Goal: Task Accomplishment & Management: Manage account settings

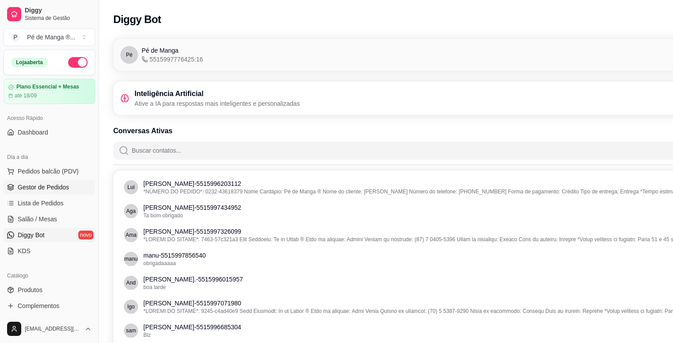
click at [55, 189] on span "Gestor de Pedidos" at bounding box center [43, 187] width 51 height 9
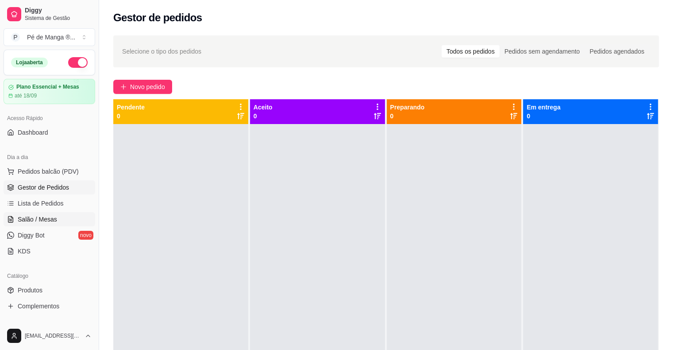
click at [62, 221] on link "Salão / Mesas" at bounding box center [50, 219] width 92 height 14
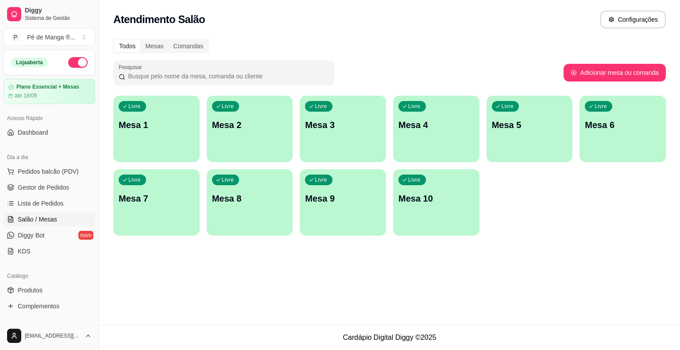
click at [166, 141] on div "Livre Mesa 1" at bounding box center [156, 124] width 86 height 56
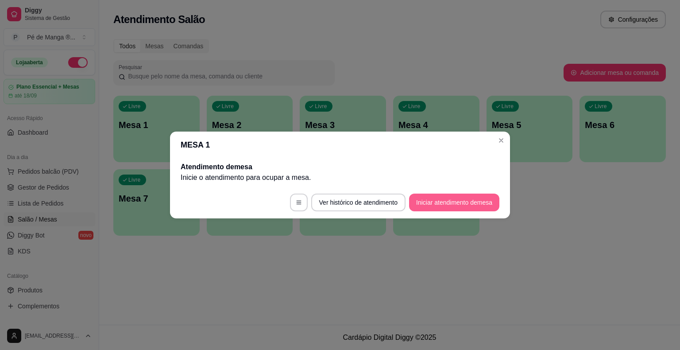
click at [450, 200] on button "Iniciar atendimento de mesa" at bounding box center [454, 202] width 90 height 18
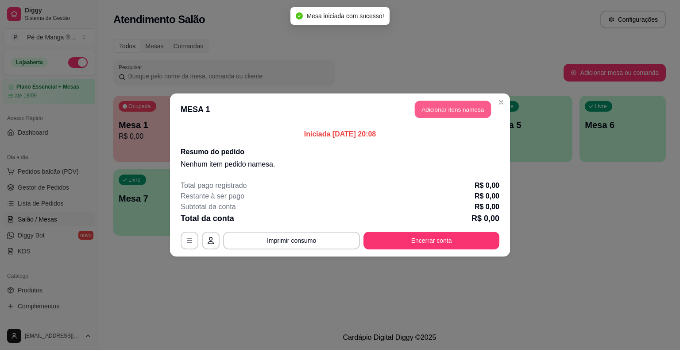
click at [457, 109] on button "Adicionar itens na mesa" at bounding box center [453, 109] width 76 height 17
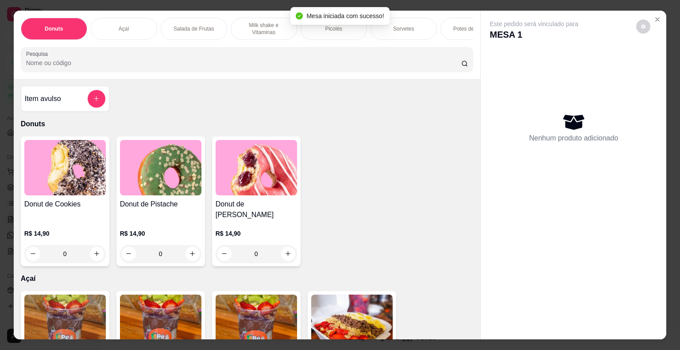
click at [347, 30] on div "Picolés" at bounding box center [333, 29] width 66 height 22
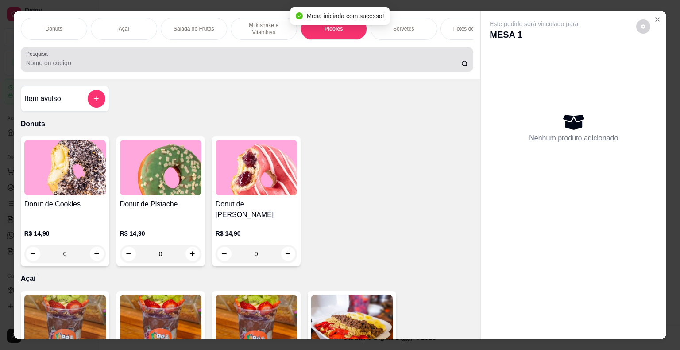
scroll to position [21, 0]
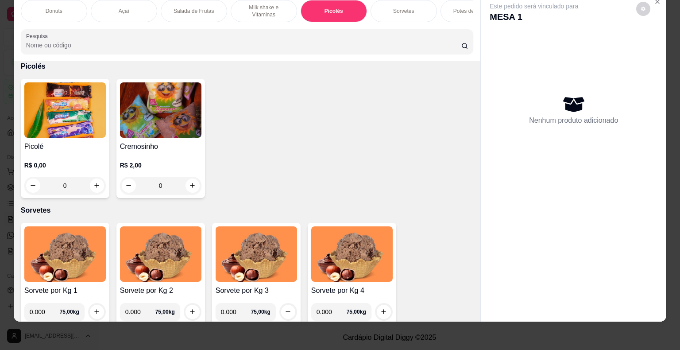
click at [89, 185] on div "0" at bounding box center [64, 186] width 81 height 18
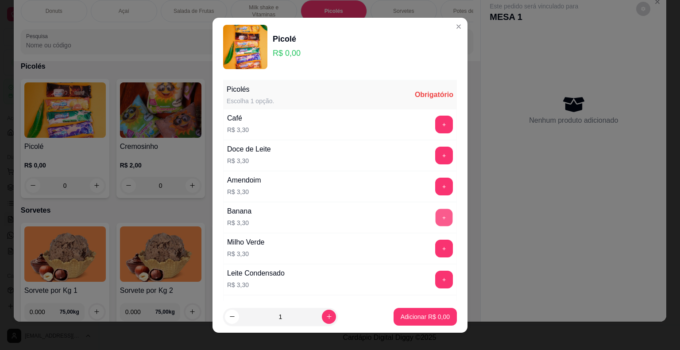
click at [435, 213] on button "+" at bounding box center [443, 216] width 17 height 17
click at [435, 214] on button "+" at bounding box center [444, 217] width 18 height 18
click at [435, 219] on button "+" at bounding box center [443, 216] width 17 height 17
click at [412, 318] on p "Adicionar R$ 9,90" at bounding box center [424, 316] width 49 height 9
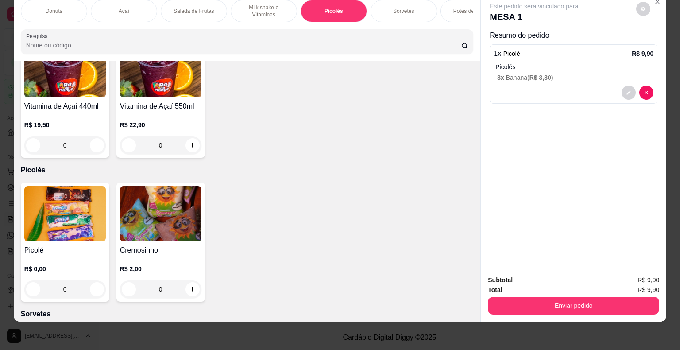
scroll to position [701, 0]
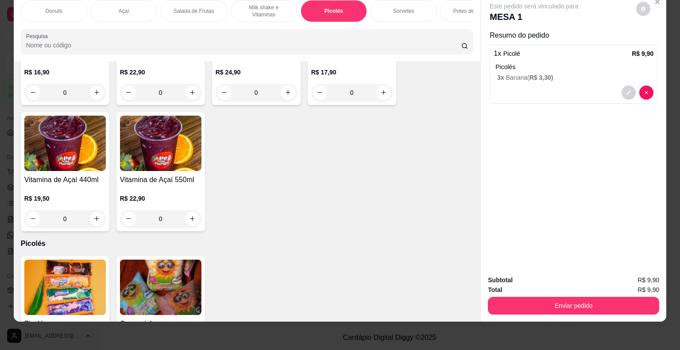
click at [407, 9] on div "Sorvetes" at bounding box center [403, 11] width 66 height 22
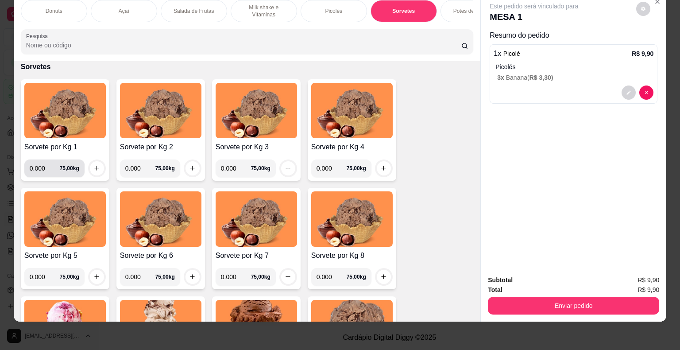
click at [38, 167] on input "0.000" at bounding box center [45, 168] width 30 height 18
click at [41, 167] on input "0.000" at bounding box center [45, 168] width 30 height 18
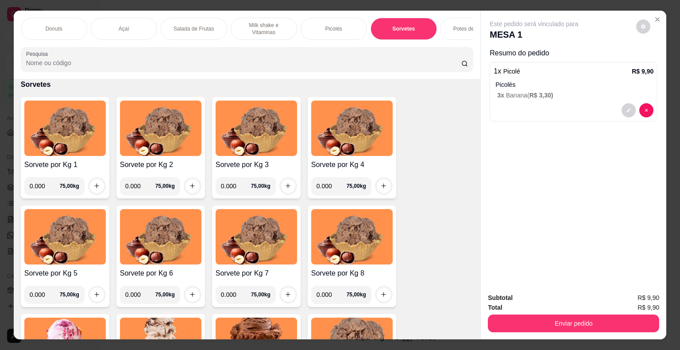
scroll to position [0, 0]
click at [95, 193] on button "increase-product-quantity" at bounding box center [97, 186] width 14 height 14
click at [42, 192] on input "0.212" at bounding box center [45, 186] width 30 height 18
type input "0.238"
click at [93, 187] on icon "increase-product-quantity" at bounding box center [96, 185] width 7 height 7
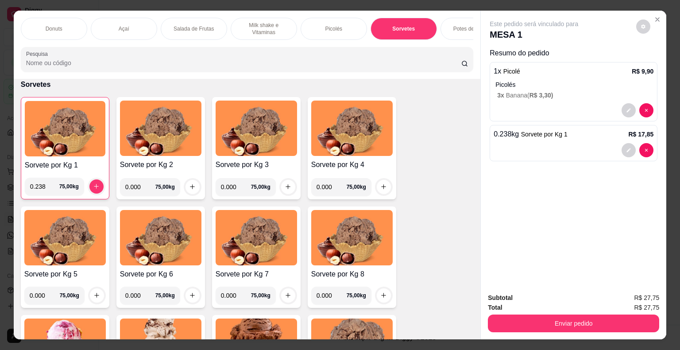
click at [140, 187] on input "0.000" at bounding box center [140, 187] width 30 height 18
type input "0.226"
click at [191, 186] on button "increase-product-quantity" at bounding box center [192, 187] width 14 height 14
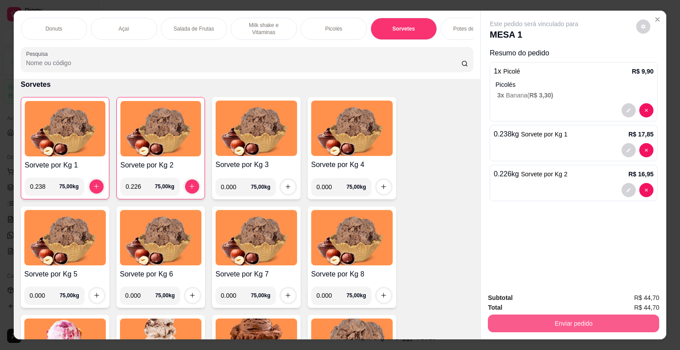
click at [578, 322] on button "Enviar pedido" at bounding box center [573, 323] width 171 height 18
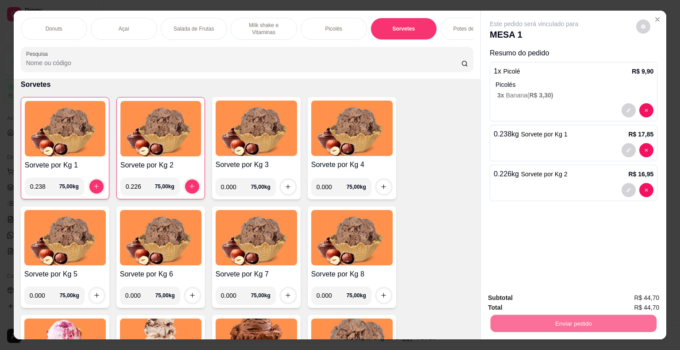
click at [559, 298] on button "Não registrar e enviar pedido" at bounding box center [544, 298] width 92 height 17
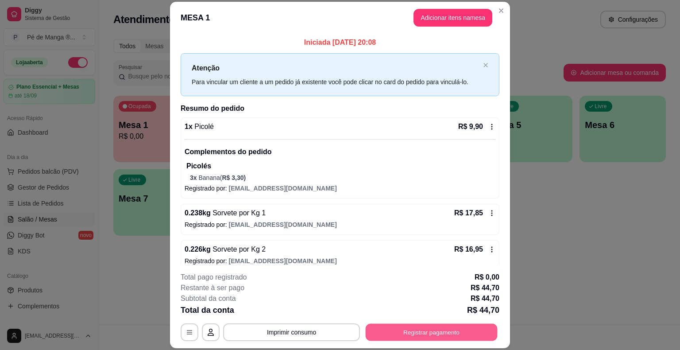
click at [460, 326] on button "Registrar pagamento" at bounding box center [431, 331] width 132 height 17
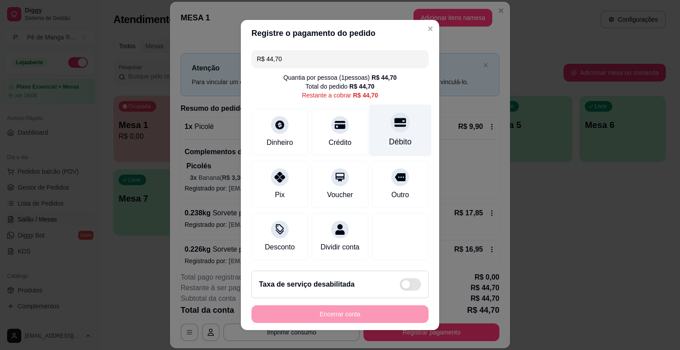
click at [391, 144] on div "Débito" at bounding box center [400, 142] width 23 height 12
type input "R$ 0,00"
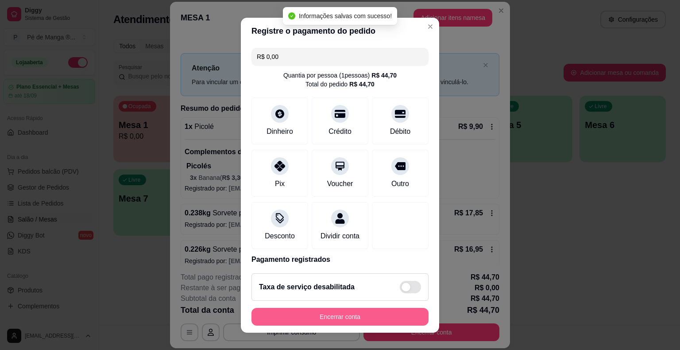
click at [347, 316] on button "Encerrar conta" at bounding box center [339, 316] width 177 height 18
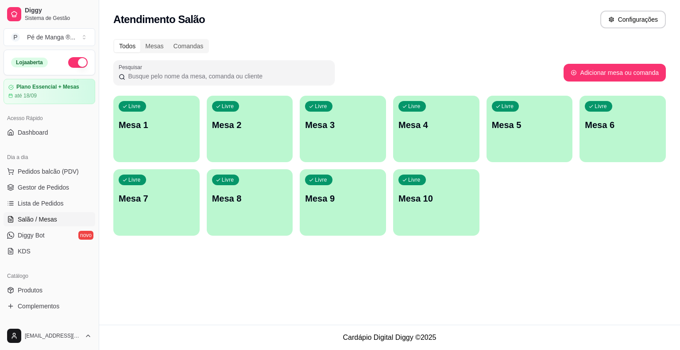
click at [167, 139] on div "Livre Mesa 1" at bounding box center [156, 124] width 86 height 56
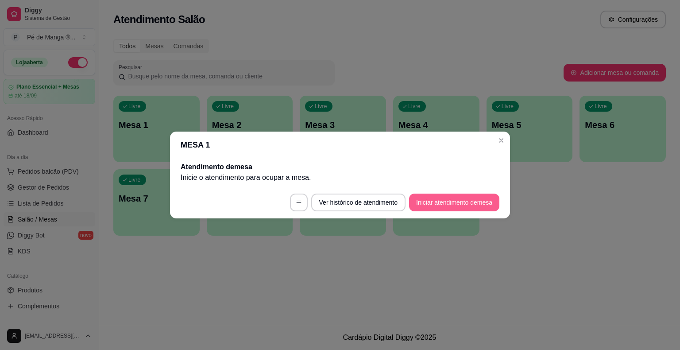
click at [428, 206] on button "Iniciar atendimento de mesa" at bounding box center [454, 202] width 90 height 18
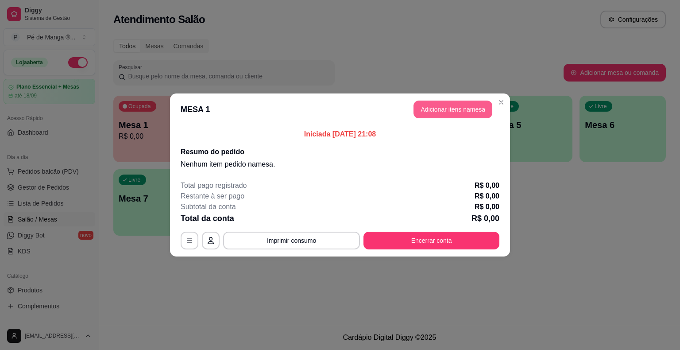
click at [473, 109] on button "Adicionar itens na mesa" at bounding box center [452, 109] width 79 height 18
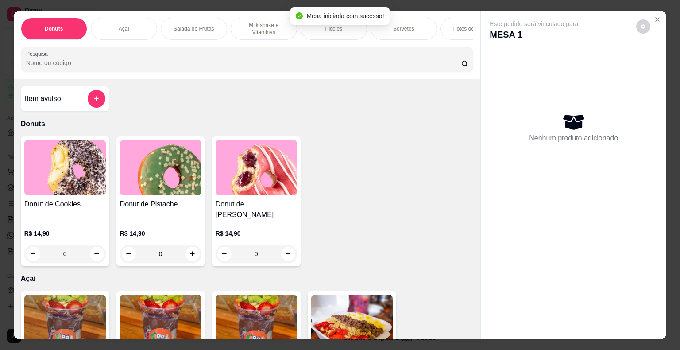
click at [148, 29] on div "Açaí" at bounding box center [124, 29] width 66 height 22
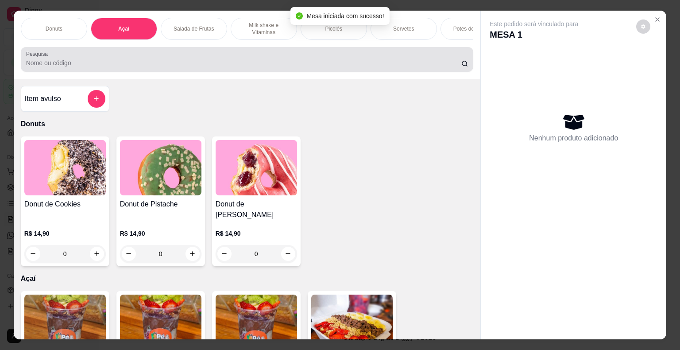
scroll to position [21, 0]
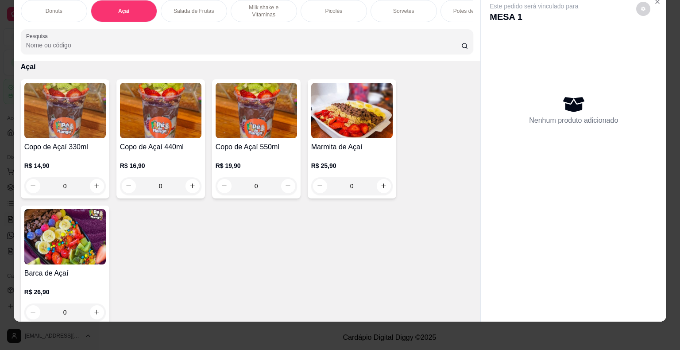
click at [93, 186] on div "0" at bounding box center [64, 186] width 81 height 18
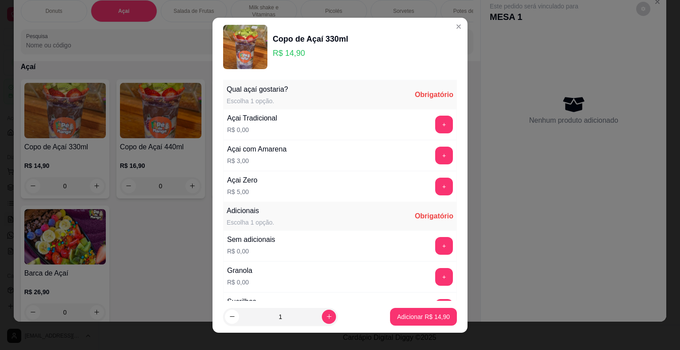
click at [435, 122] on button "+" at bounding box center [444, 124] width 18 height 18
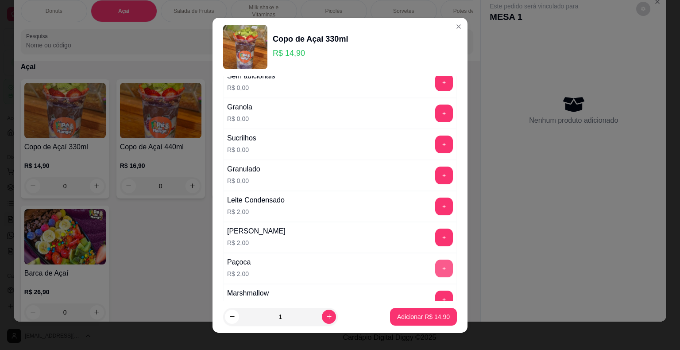
scroll to position [177, 0]
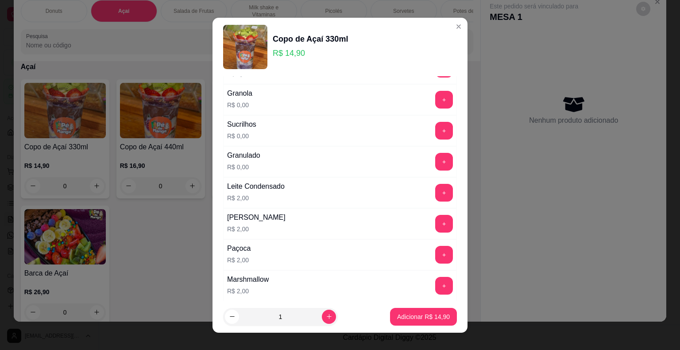
click at [435, 190] on button "+" at bounding box center [444, 193] width 18 height 18
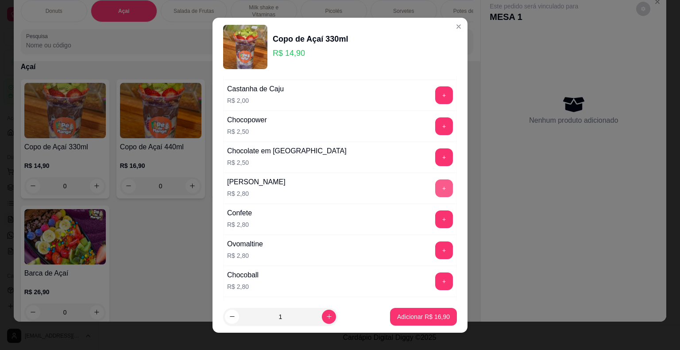
click at [435, 188] on button "+" at bounding box center [444, 188] width 18 height 18
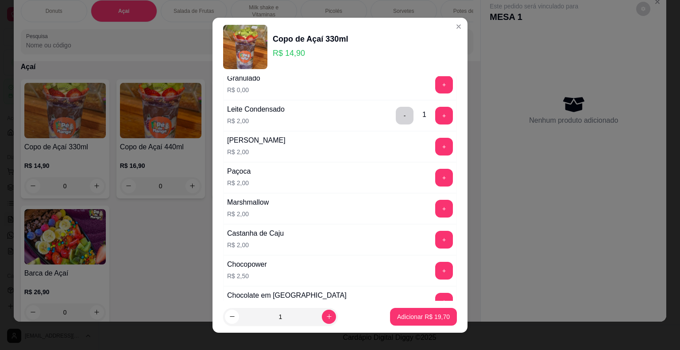
scroll to position [221, 0]
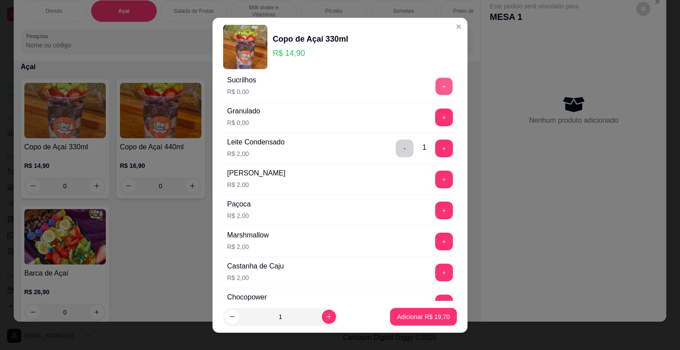
click at [435, 82] on button "+" at bounding box center [443, 85] width 17 height 17
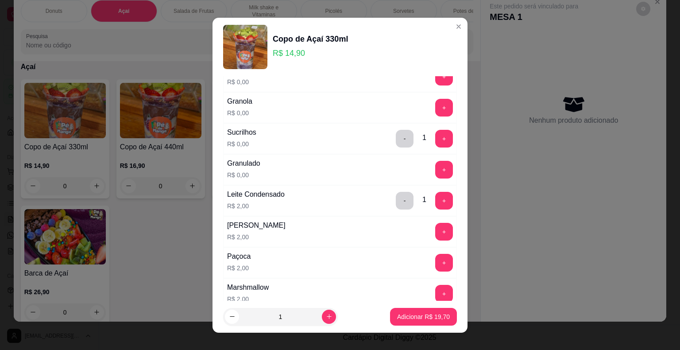
scroll to position [133, 0]
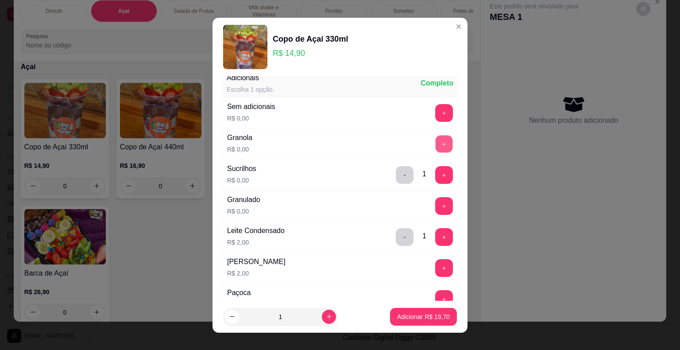
click at [435, 142] on button "+" at bounding box center [443, 143] width 17 height 17
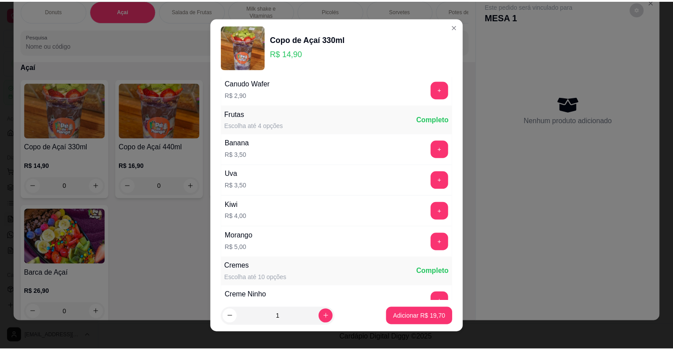
scroll to position [708, 0]
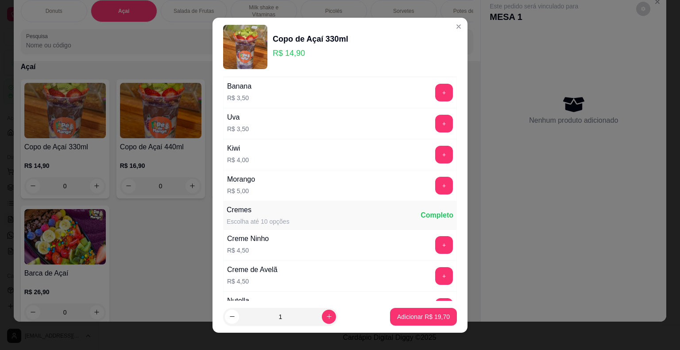
click at [435, 91] on button "+" at bounding box center [444, 93] width 18 height 18
click at [405, 318] on p "Adicionar R$ 23,20" at bounding box center [423, 316] width 53 height 9
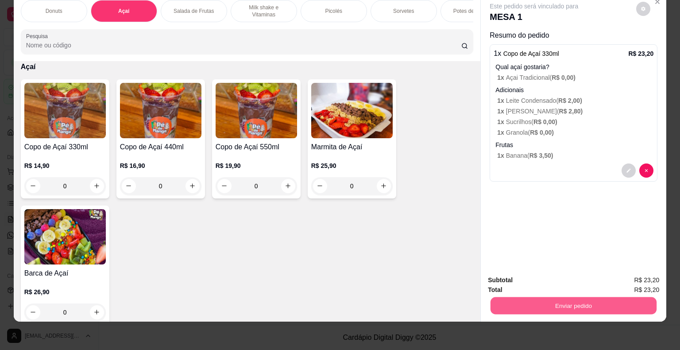
click at [494, 298] on button "Enviar pedido" at bounding box center [573, 305] width 166 height 17
click at [558, 277] on button "Não registrar e enviar pedido" at bounding box center [544, 277] width 92 height 17
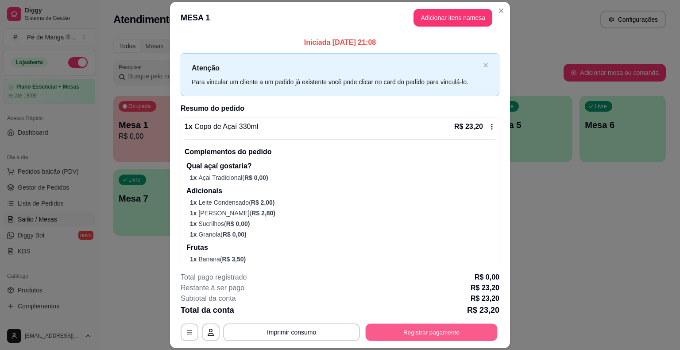
click at [429, 330] on button "Registrar pagamento" at bounding box center [431, 331] width 132 height 17
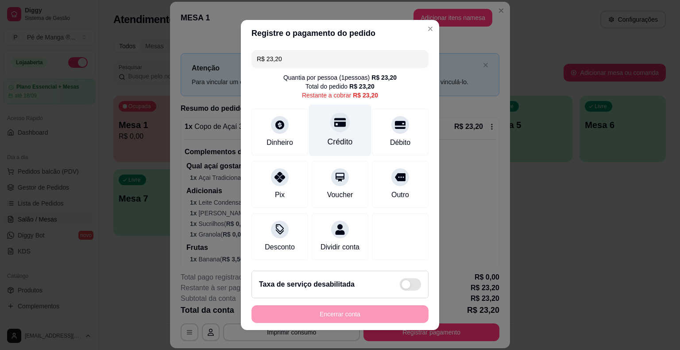
click at [344, 140] on div "Crédito" at bounding box center [339, 142] width 25 height 12
type input "R$ 0,00"
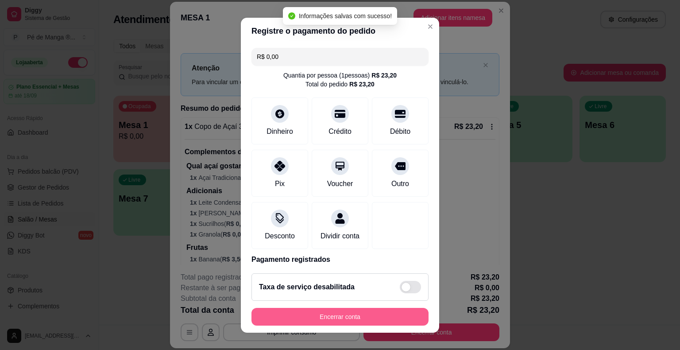
click at [345, 318] on button "Encerrar conta" at bounding box center [339, 316] width 177 height 18
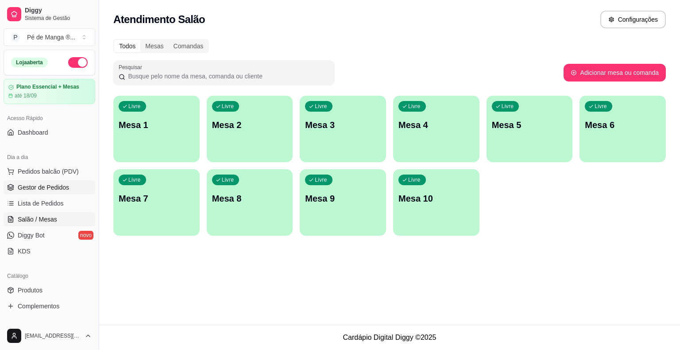
click at [68, 188] on link "Gestor de Pedidos" at bounding box center [50, 187] width 92 height 14
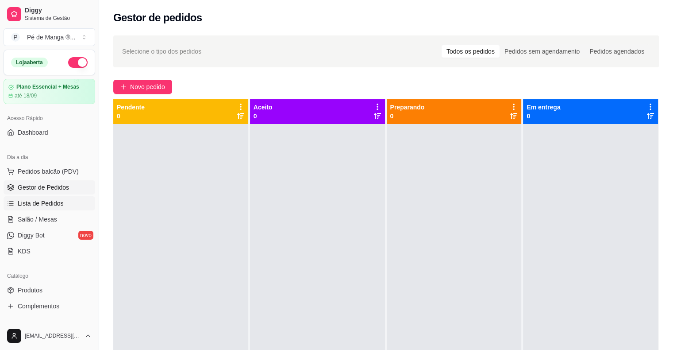
click at [56, 204] on span "Lista de Pedidos" at bounding box center [41, 203] width 46 height 9
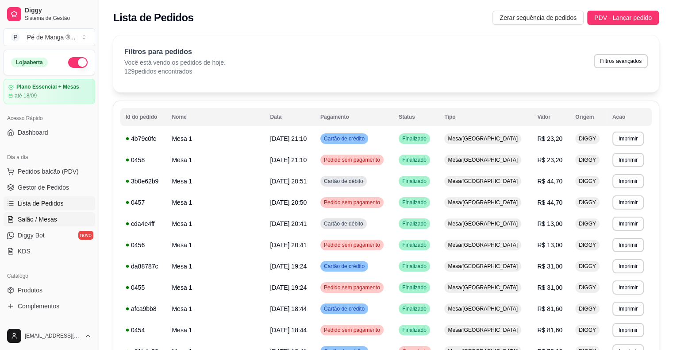
click at [50, 225] on link "Salão / Mesas" at bounding box center [50, 219] width 92 height 14
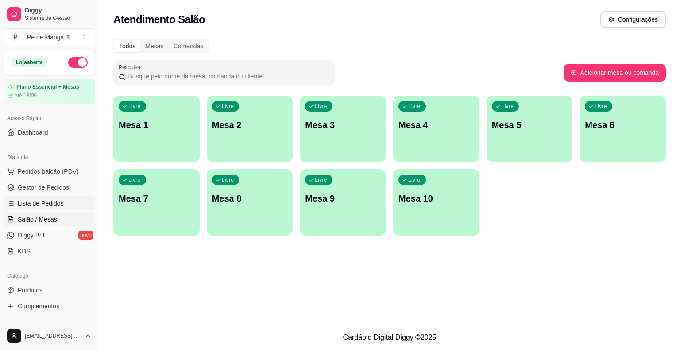
click at [60, 202] on span "Lista de Pedidos" at bounding box center [41, 203] width 46 height 9
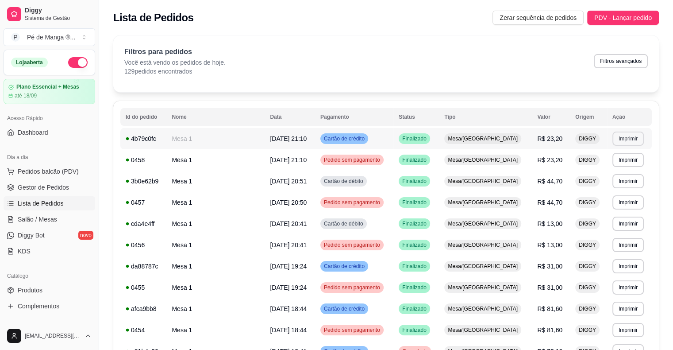
click at [624, 138] on button "Imprimir" at bounding box center [627, 138] width 31 height 14
click at [626, 178] on body "Diggy Sistema de Gestão P Pé de Manga ® ... Loja aberta Plano Essencial + Mesas…" at bounding box center [336, 175] width 673 height 350
click at [625, 173] on button "IMPRESSORA" at bounding box center [607, 169] width 64 height 14
click at [78, 205] on link "Lista de Pedidos" at bounding box center [50, 203] width 92 height 14
click at [60, 221] on link "Salão / Mesas" at bounding box center [50, 219] width 92 height 14
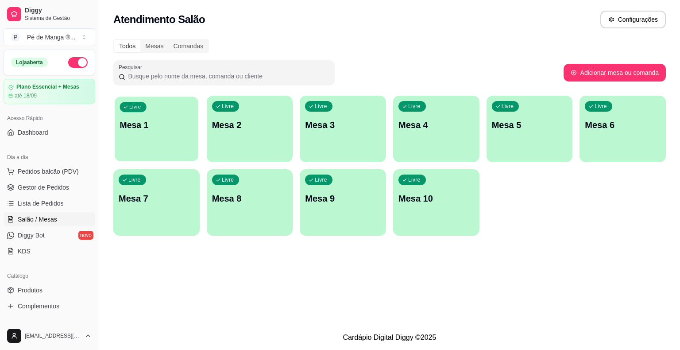
click at [159, 150] on div "Livre Mesa 1" at bounding box center [157, 123] width 84 height 54
click at [55, 168] on span "Pedidos balcão (PDV)" at bounding box center [48, 171] width 61 height 9
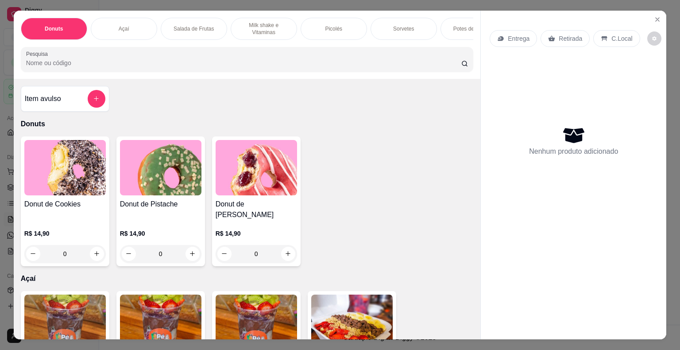
click at [408, 28] on p "Sorvetes" at bounding box center [403, 28] width 21 height 7
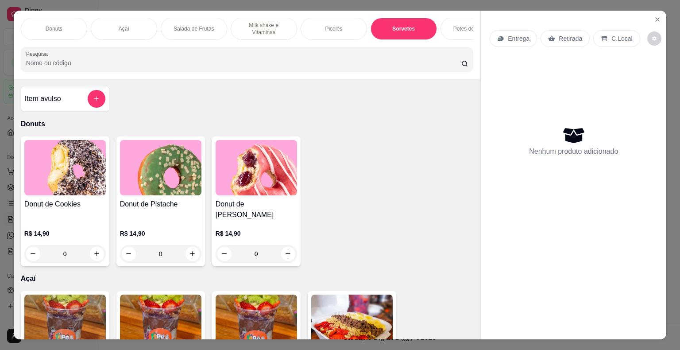
scroll to position [21, 0]
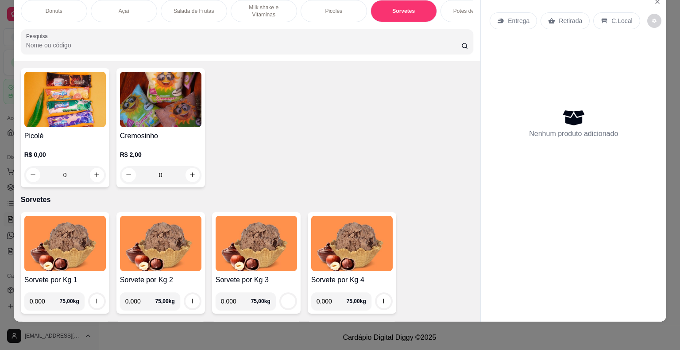
click at [459, 8] on p "Potes de Sorvete" at bounding box center [473, 11] width 41 height 7
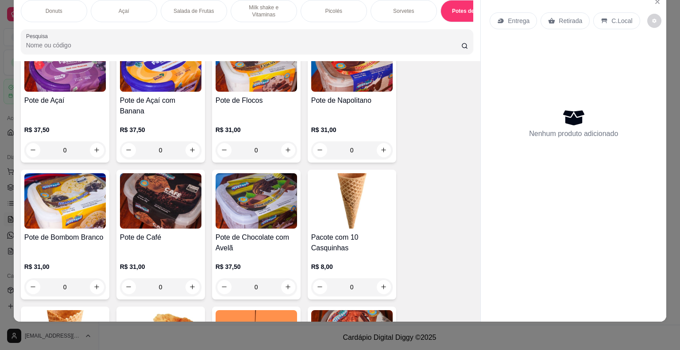
scroll to position [1965, 0]
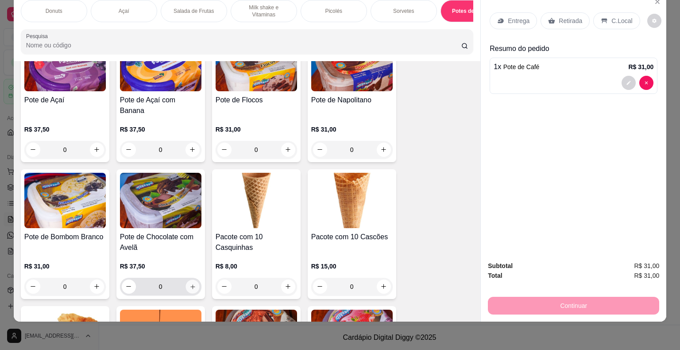
click at [189, 283] on icon "increase-product-quantity" at bounding box center [192, 286] width 7 height 7
type input "1"
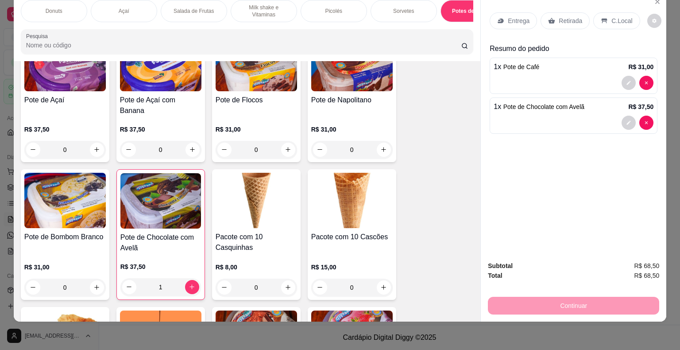
click at [524, 16] on p "Entrega" at bounding box center [518, 20] width 22 height 9
click at [549, 17] on icon at bounding box center [551, 20] width 7 height 7
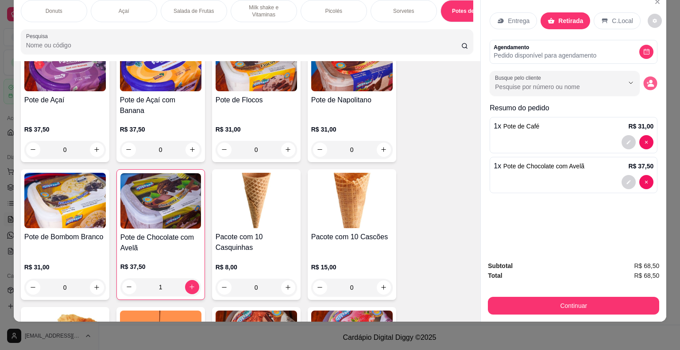
click at [646, 79] on icon "decrease-product-quantity" at bounding box center [650, 83] width 8 height 8
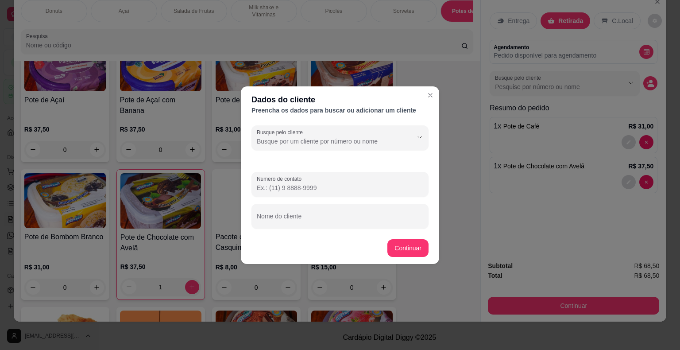
click at [307, 142] on input "Busque pelo cliente" at bounding box center [328, 141] width 142 height 9
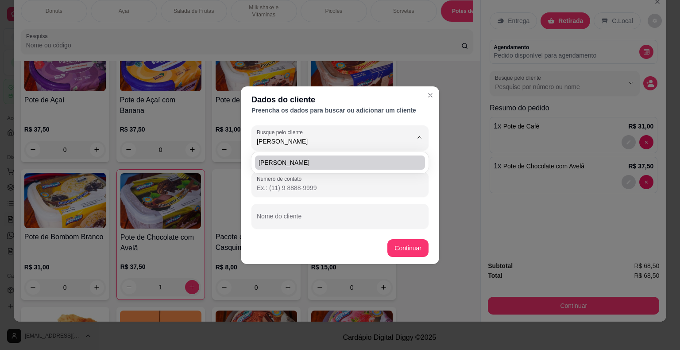
click at [347, 158] on span "[PERSON_NAME]" at bounding box center [335, 162] width 154 height 9
type input "[PERSON_NAME]"
type input "[PHONE_NUMBER]"
type input "[PERSON_NAME]"
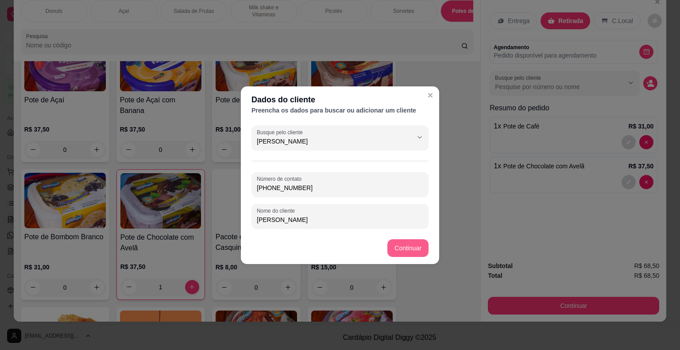
type input "[PERSON_NAME]"
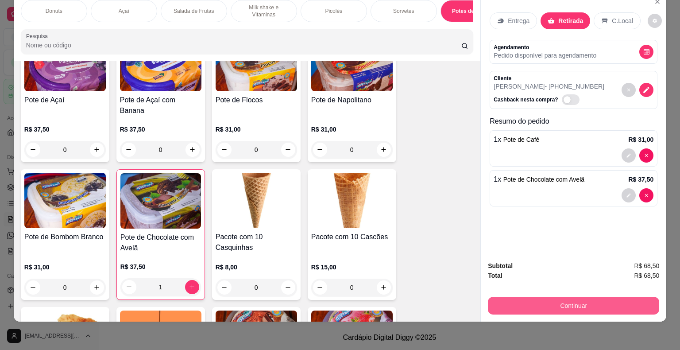
click at [531, 298] on button "Continuar" at bounding box center [573, 305] width 171 height 18
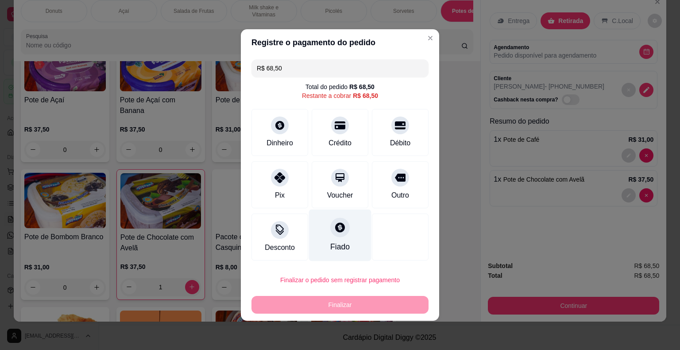
click at [352, 237] on div "Fiado" at bounding box center [340, 235] width 62 height 52
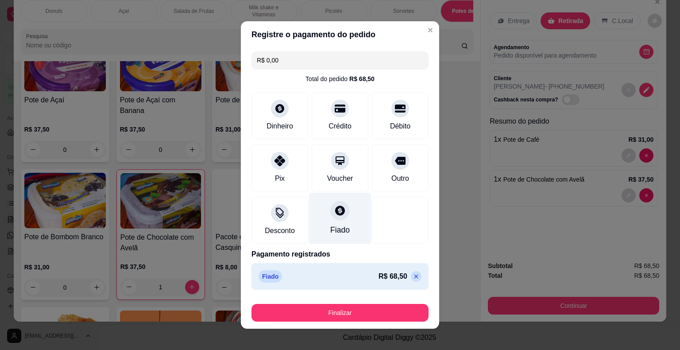
type input "R$ 0,00"
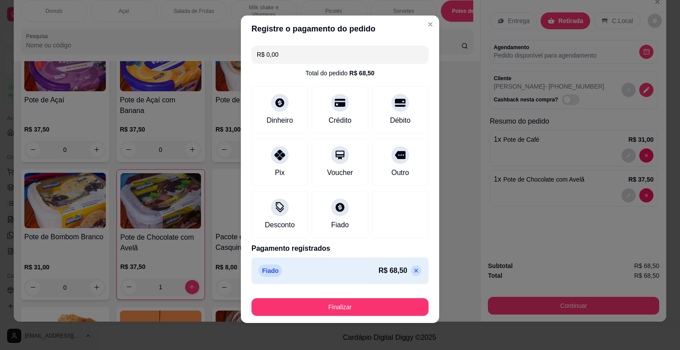
scroll to position [7, 0]
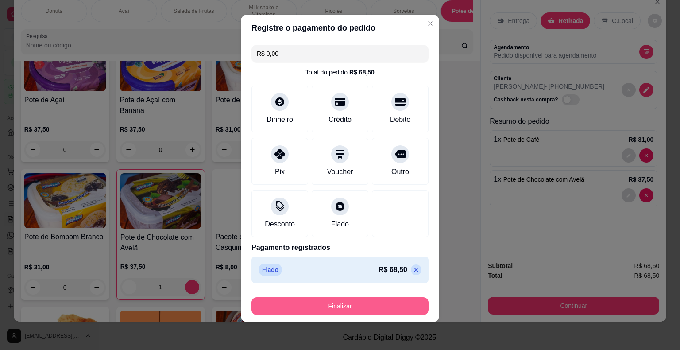
click at [366, 304] on button "Finalizar" at bounding box center [339, 306] width 177 height 18
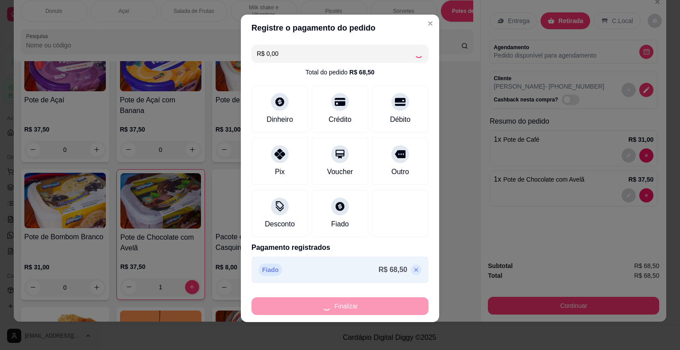
type input "0"
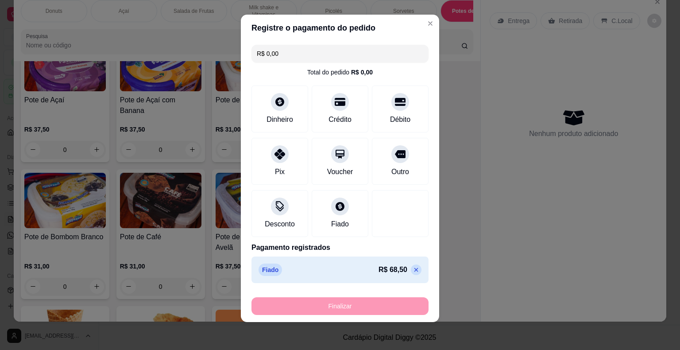
type input "-R$ 68,50"
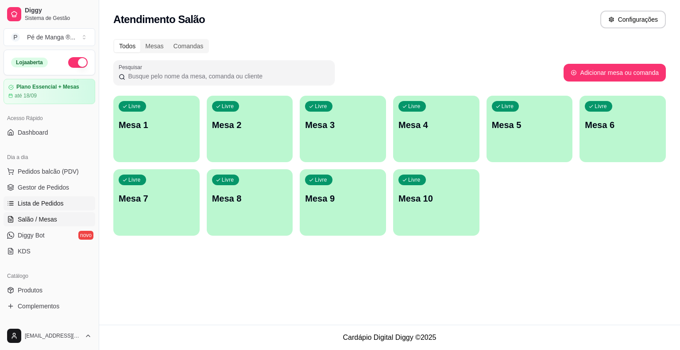
click at [51, 206] on span "Lista de Pedidos" at bounding box center [41, 203] width 46 height 9
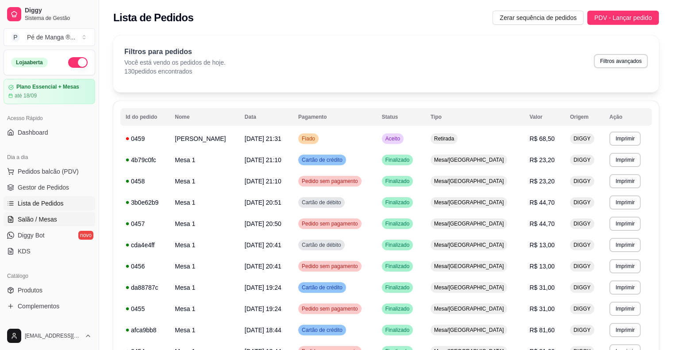
click at [52, 219] on span "Salão / Mesas" at bounding box center [37, 219] width 39 height 9
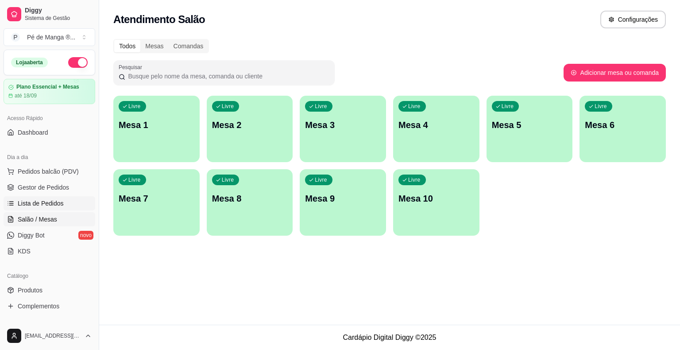
click at [53, 201] on span "Lista de Pedidos" at bounding box center [41, 203] width 46 height 9
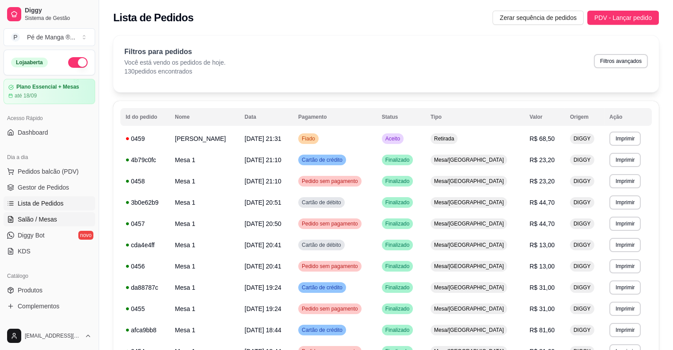
click at [44, 222] on span "Salão / Mesas" at bounding box center [37, 219] width 39 height 9
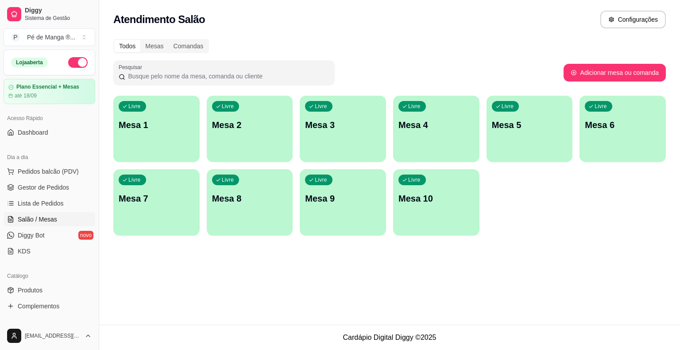
click at [161, 122] on p "Mesa 1" at bounding box center [157, 125] width 76 height 12
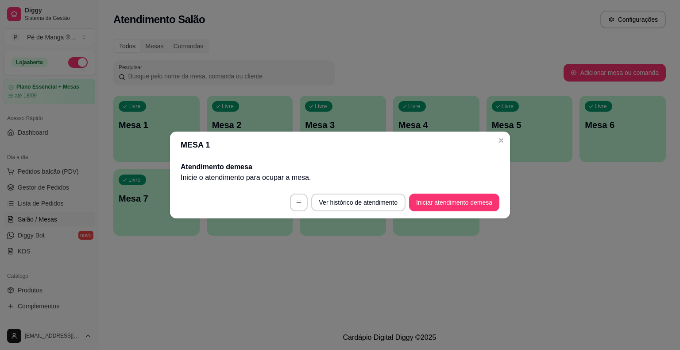
click at [445, 206] on button "Iniciar atendimento de mesa" at bounding box center [454, 202] width 90 height 18
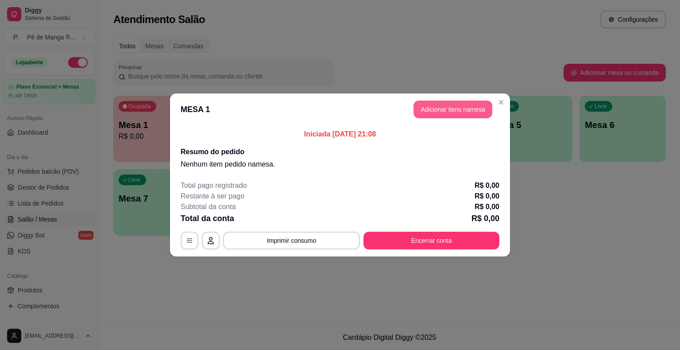
click at [440, 108] on button "Adicionar itens na mesa" at bounding box center [452, 109] width 79 height 18
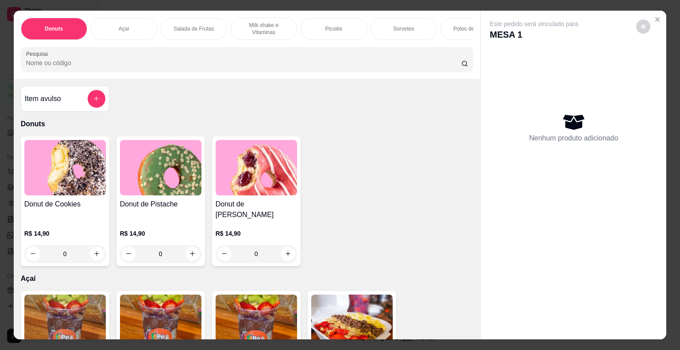
click at [353, 26] on div "Picolés" at bounding box center [333, 29] width 66 height 22
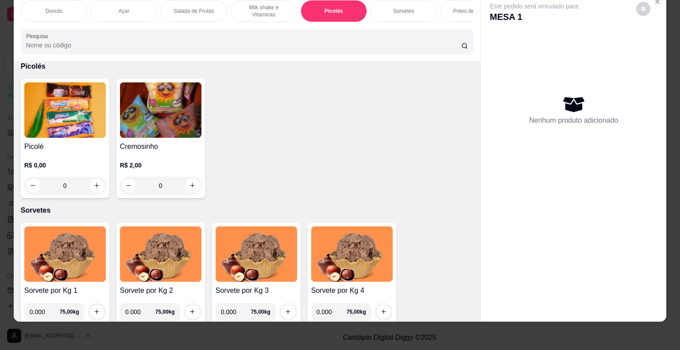
click at [85, 165] on p "R$ 0,00" at bounding box center [64, 165] width 81 height 9
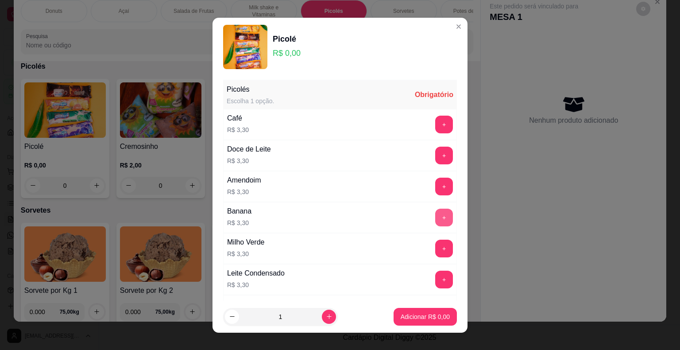
click at [435, 215] on button "+" at bounding box center [444, 217] width 18 height 18
click at [435, 215] on button "+" at bounding box center [443, 216] width 17 height 17
click at [435, 214] on button "+" at bounding box center [443, 216] width 17 height 17
click at [435, 214] on button "+" at bounding box center [444, 217] width 18 height 18
click at [435, 214] on button "+" at bounding box center [443, 216] width 17 height 17
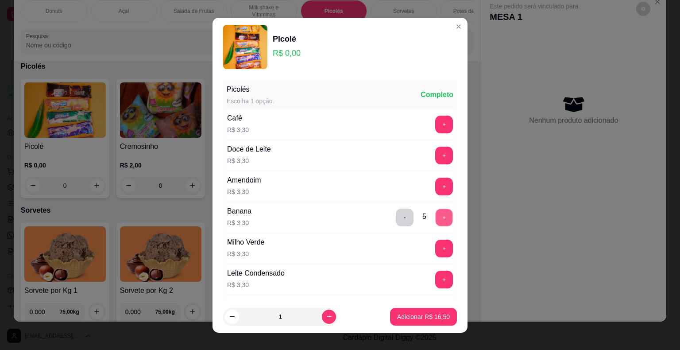
click at [435, 214] on button "+" at bounding box center [443, 216] width 17 height 17
click at [435, 215] on button "+" at bounding box center [443, 216] width 17 height 17
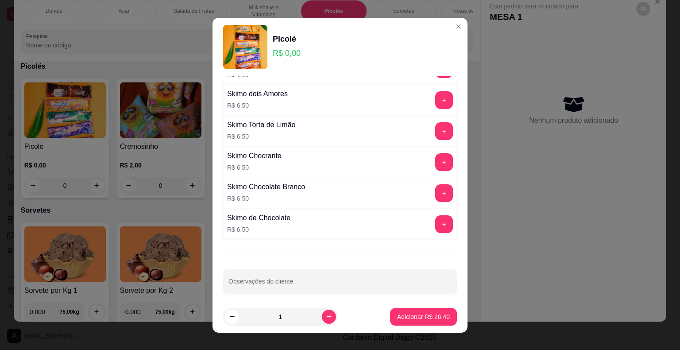
scroll to position [11, 0]
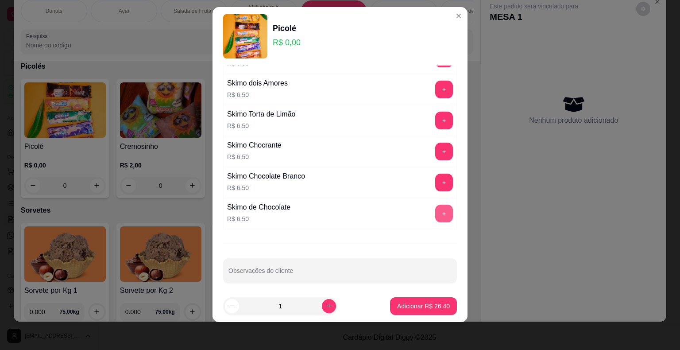
click at [435, 204] on button "+" at bounding box center [444, 213] width 18 height 18
click at [435, 204] on button "+" at bounding box center [443, 212] width 17 height 17
click at [435, 204] on button "+" at bounding box center [444, 213] width 18 height 18
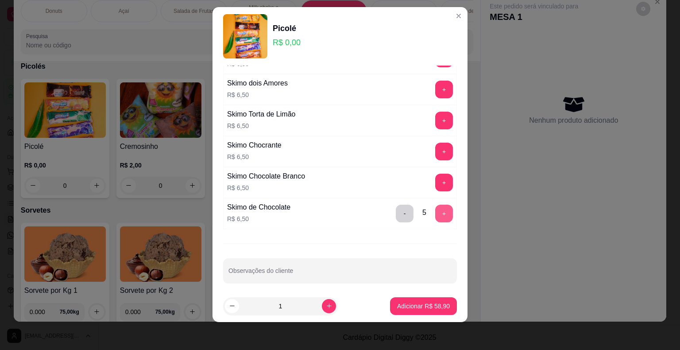
click at [435, 204] on button "+" at bounding box center [444, 213] width 18 height 18
click at [419, 313] on button "Adicionar R$ 65,40" at bounding box center [423, 305] width 65 height 17
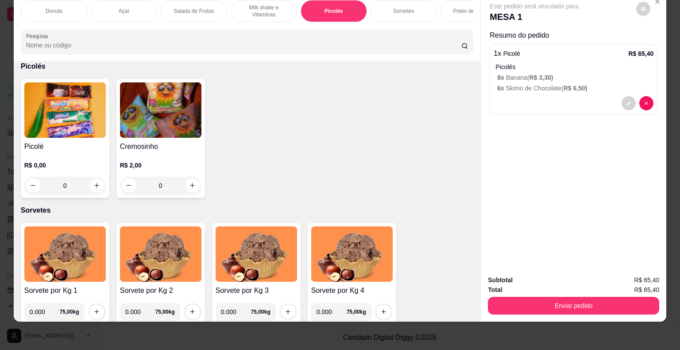
click at [530, 309] on div "Subtotal R$ 65,40 Total R$ 65,40 Enviar pedido" at bounding box center [572, 295] width 185 height 54
click at [530, 308] on div "Subtotal R$ 65,40 Total R$ 65,40 Enviar pedido" at bounding box center [572, 295] width 185 height 54
drag, startPoint x: 530, startPoint y: 308, endPoint x: 532, endPoint y: 298, distance: 10.5
click at [530, 308] on div "Subtotal R$ 65,40 Total R$ 65,40 Enviar pedido" at bounding box center [572, 295] width 185 height 54
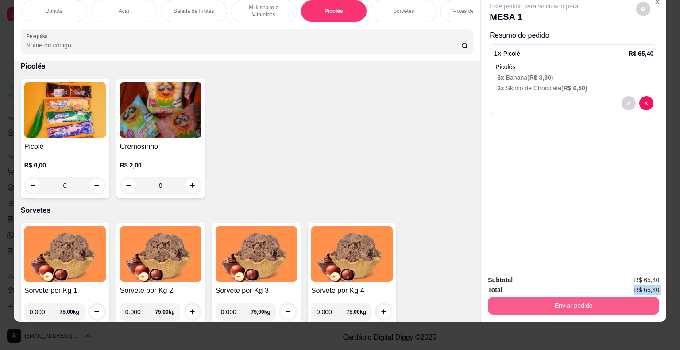
click at [532, 298] on button "Enviar pedido" at bounding box center [573, 305] width 171 height 18
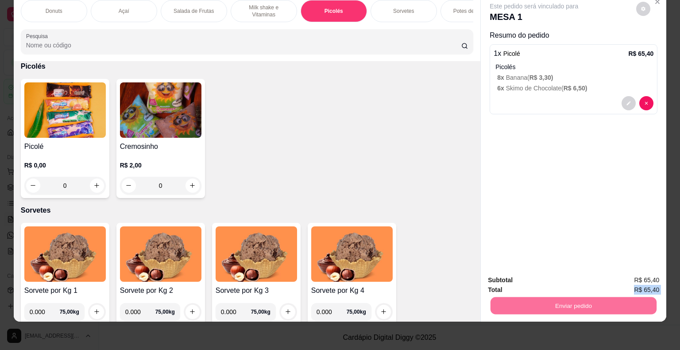
click at [552, 280] on button "Não registrar e enviar pedido" at bounding box center [544, 277] width 92 height 17
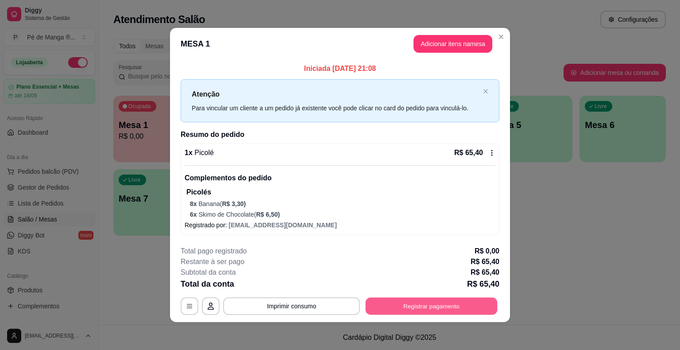
click at [396, 307] on button "Registrar pagamento" at bounding box center [431, 305] width 132 height 17
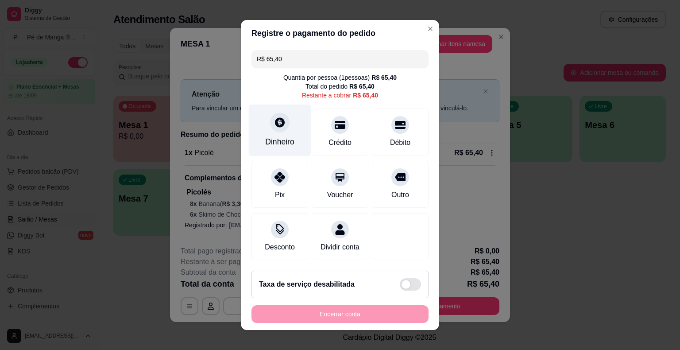
click at [278, 130] on div at bounding box center [279, 121] width 19 height 19
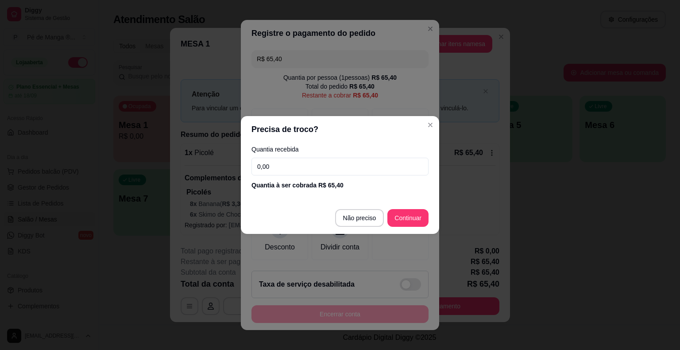
click at [301, 165] on input "0,00" at bounding box center [339, 166] width 177 height 18
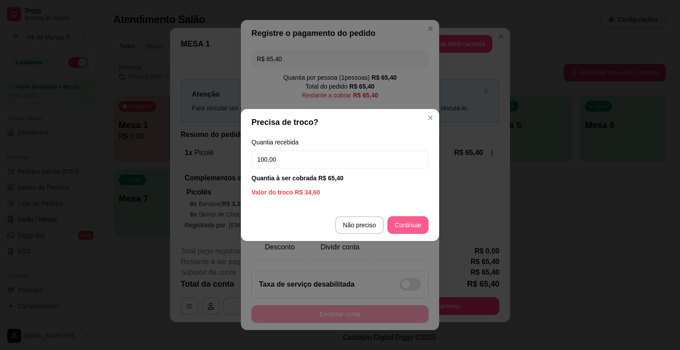
type input "100,00"
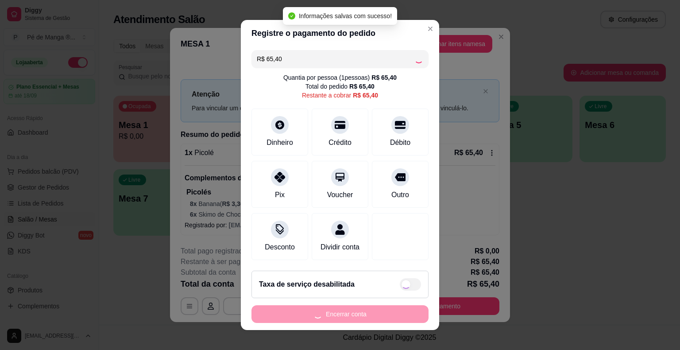
type input "R$ 0,00"
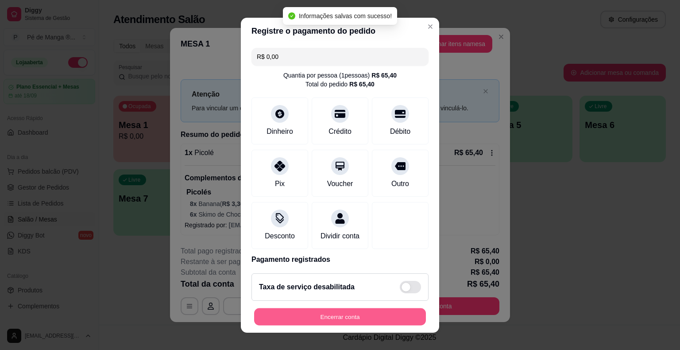
click at [355, 317] on button "Encerrar conta" at bounding box center [340, 315] width 172 height 17
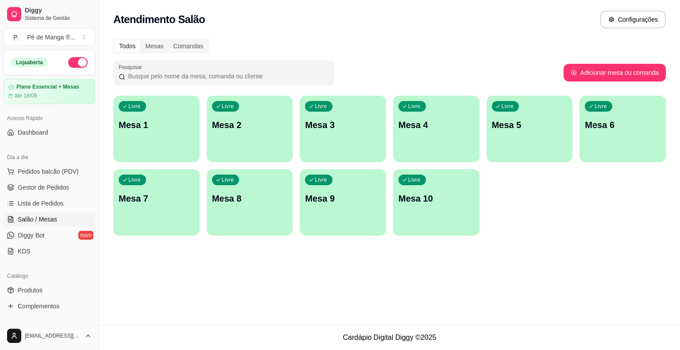
click at [158, 121] on p "Mesa 1" at bounding box center [157, 125] width 76 height 12
click at [64, 191] on span "Gestor de Pedidos" at bounding box center [43, 187] width 51 height 9
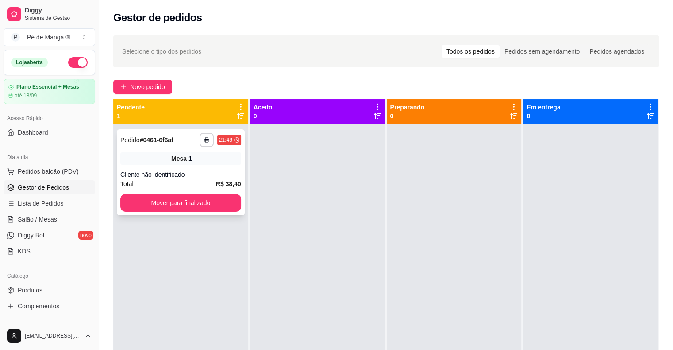
click at [148, 180] on div "Total R$ 38,40" at bounding box center [180, 184] width 121 height 10
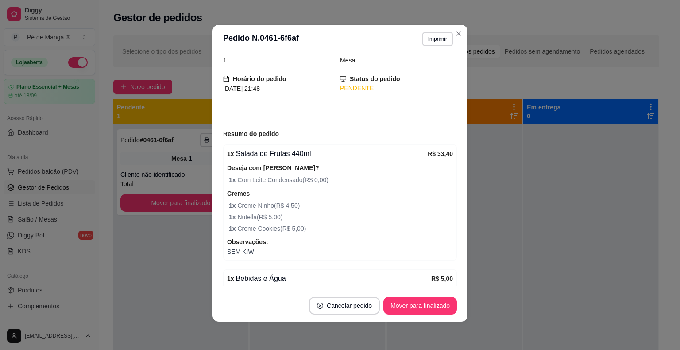
scroll to position [101, 0]
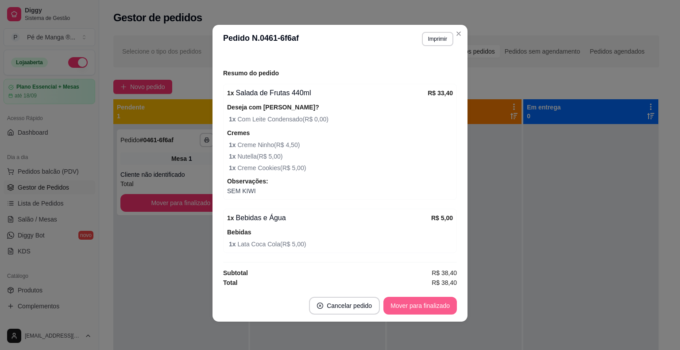
click at [406, 305] on button "Mover para finalizado" at bounding box center [419, 305] width 73 height 18
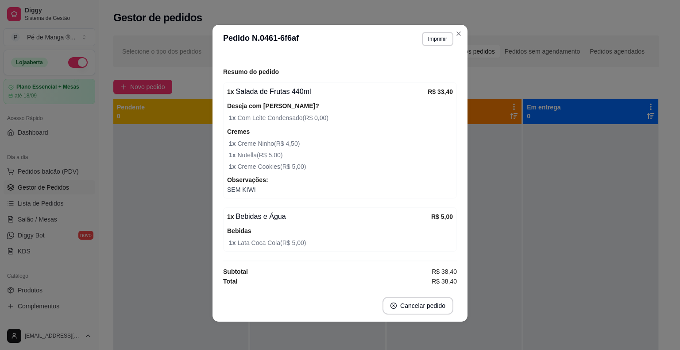
scroll to position [72, 0]
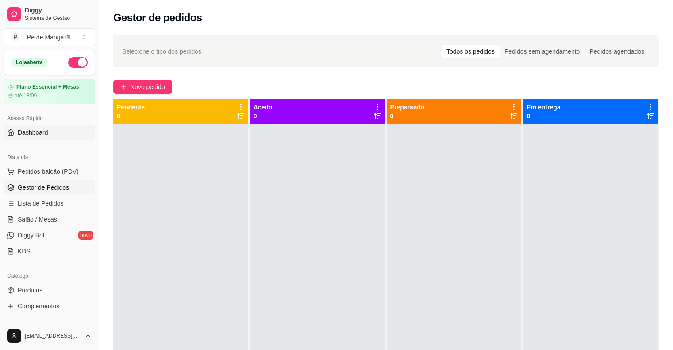
click at [46, 134] on span "Dashboard" at bounding box center [33, 132] width 31 height 9
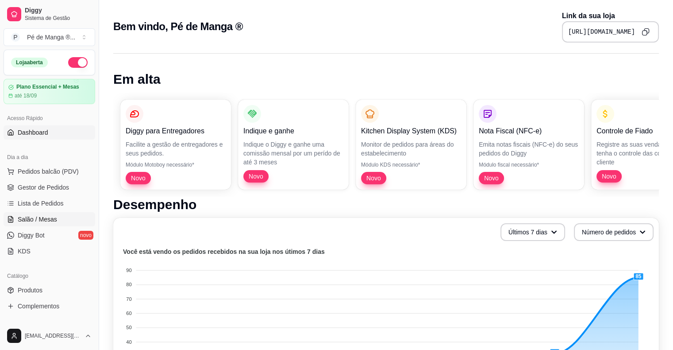
click at [56, 215] on link "Salão / Mesas" at bounding box center [50, 219] width 92 height 14
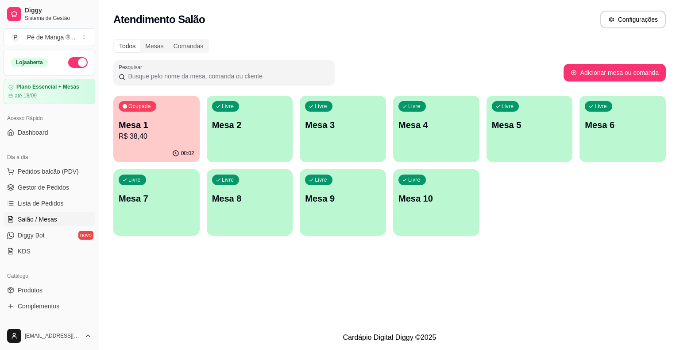
click at [129, 137] on p "R$ 38,40" at bounding box center [157, 136] width 76 height 11
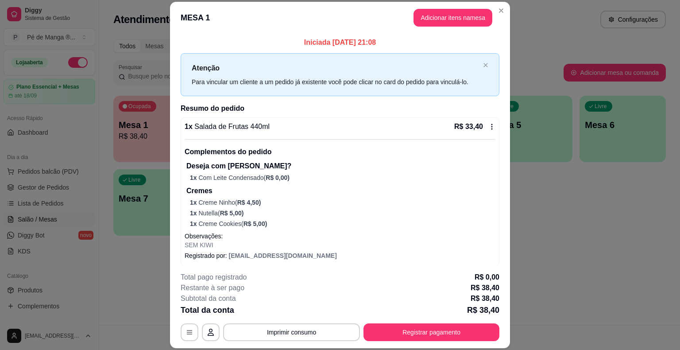
click at [408, 328] on button "Registrar pagamento" at bounding box center [431, 332] width 136 height 18
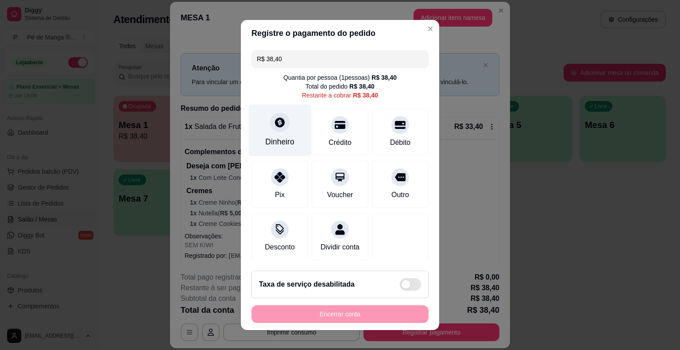
click at [280, 141] on div "Dinheiro" at bounding box center [279, 142] width 29 height 12
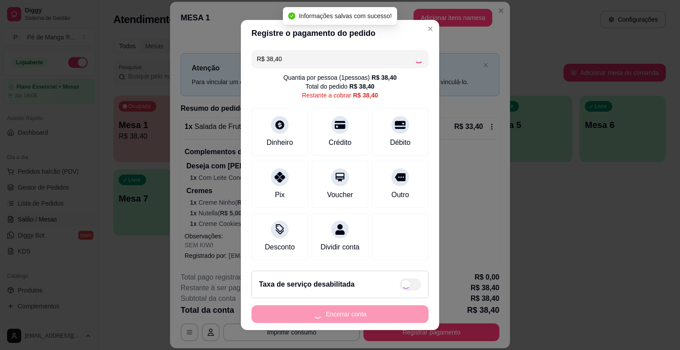
type input "R$ 0,00"
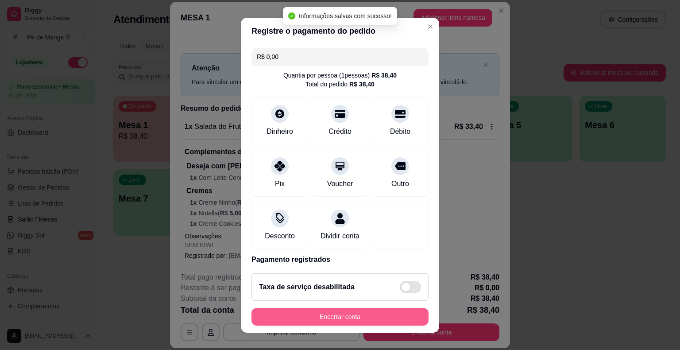
click at [364, 316] on button "Encerrar conta" at bounding box center [339, 316] width 177 height 18
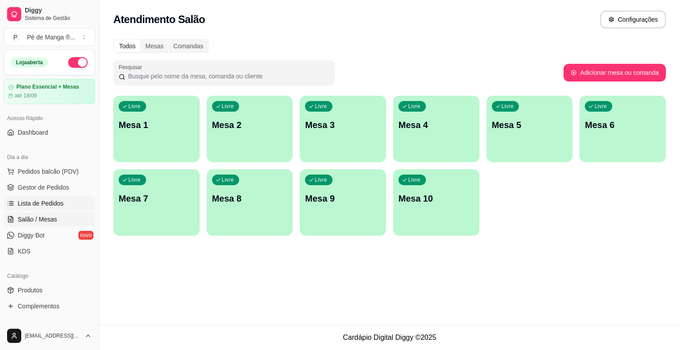
click at [34, 199] on span "Lista de Pedidos" at bounding box center [41, 203] width 46 height 9
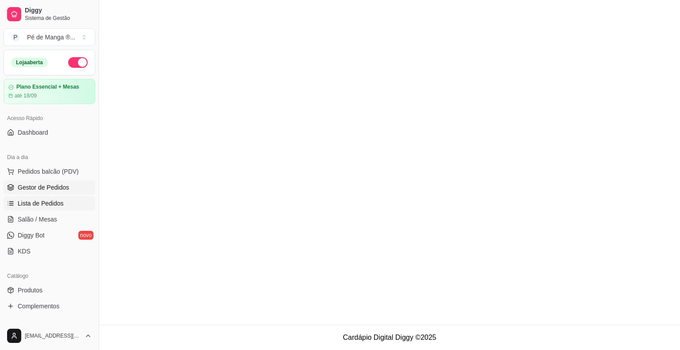
click at [44, 184] on span "Gestor de Pedidos" at bounding box center [43, 187] width 51 height 9
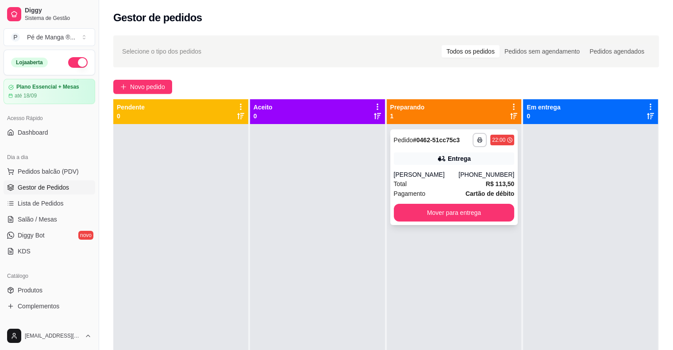
click at [419, 161] on div "Entrega" at bounding box center [454, 158] width 121 height 12
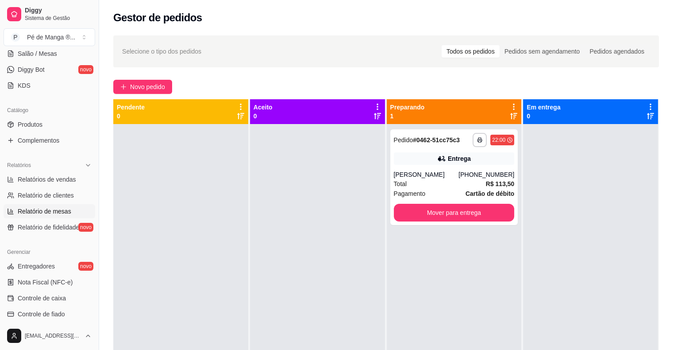
scroll to position [177, 0]
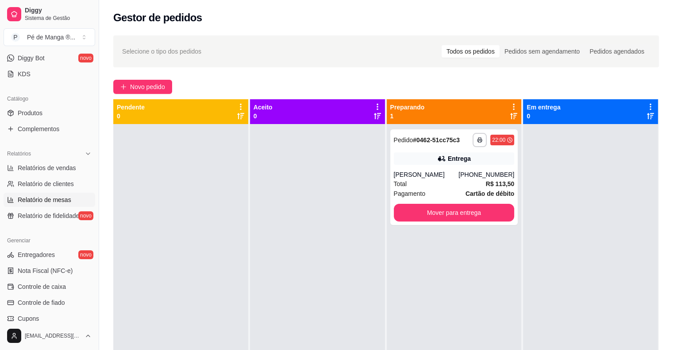
click at [69, 198] on span "Relatório de mesas" at bounding box center [45, 199] width 54 height 9
select select "TOTAL_OF_ORDERS"
select select "7"
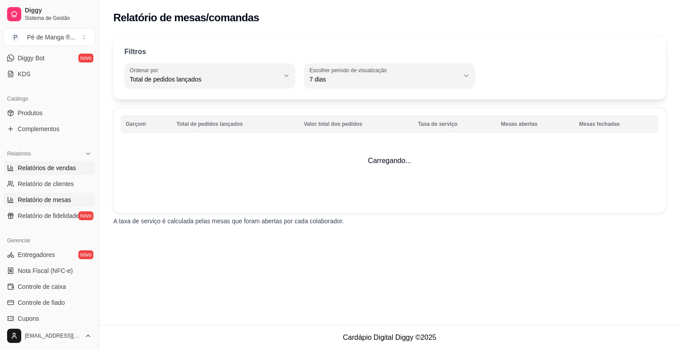
click at [57, 171] on link "Relatórios de vendas" at bounding box center [50, 168] width 92 height 14
select select "ALL"
select select "0"
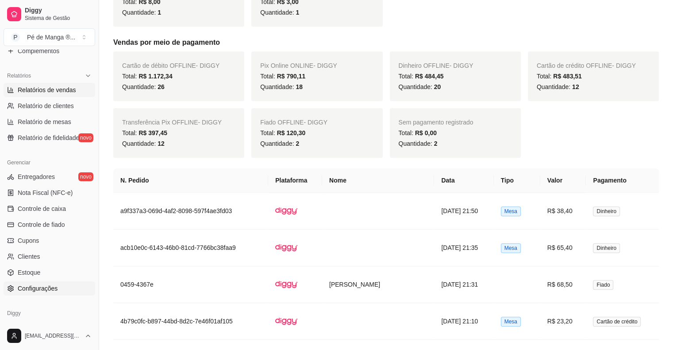
scroll to position [265, 0]
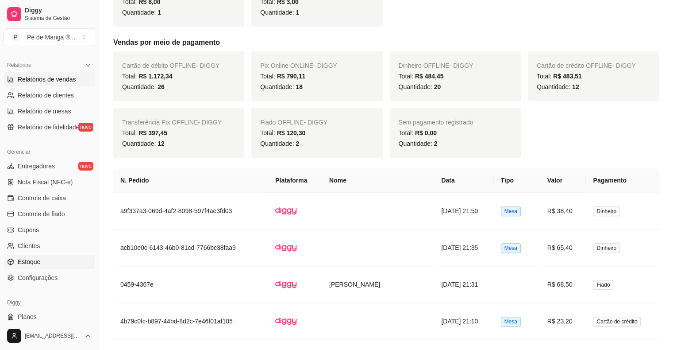
click at [44, 259] on link "Estoque" at bounding box center [50, 261] width 92 height 14
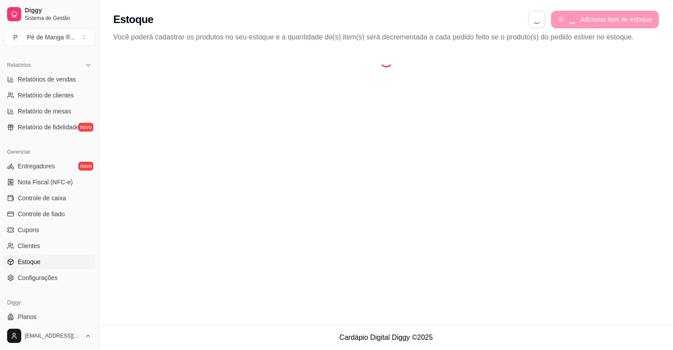
select select "QUANTITY_ORDER"
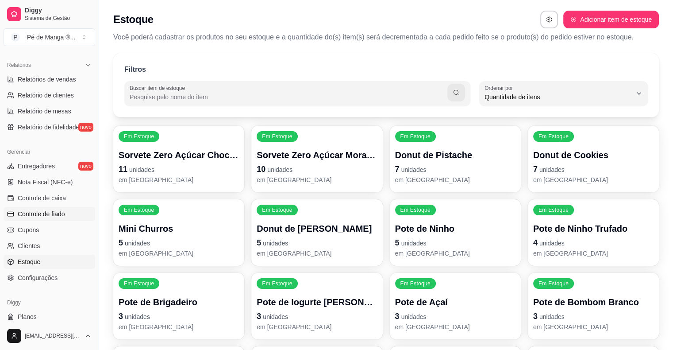
click at [44, 219] on link "Controle de fiado" at bounding box center [50, 214] width 92 height 14
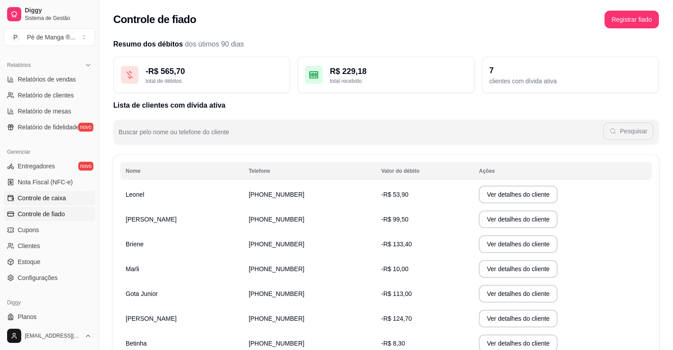
click at [43, 197] on span "Controle de caixa" at bounding box center [42, 197] width 48 height 9
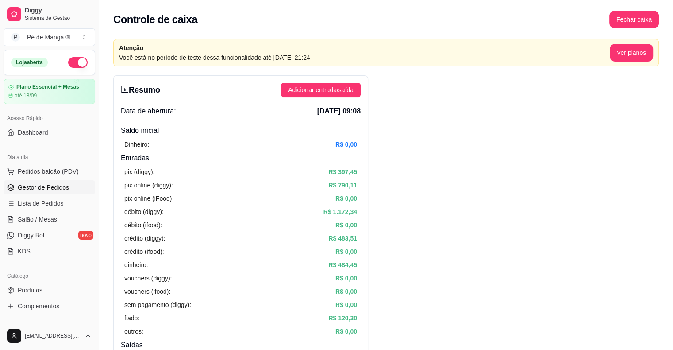
click at [43, 185] on span "Gestor de Pedidos" at bounding box center [43, 187] width 51 height 9
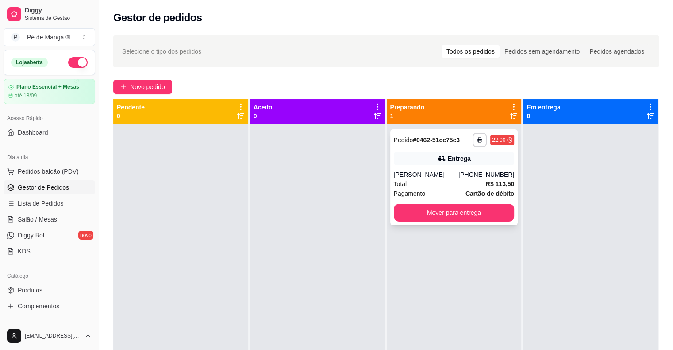
click at [486, 195] on strong "Cartão de débito" at bounding box center [489, 193] width 49 height 7
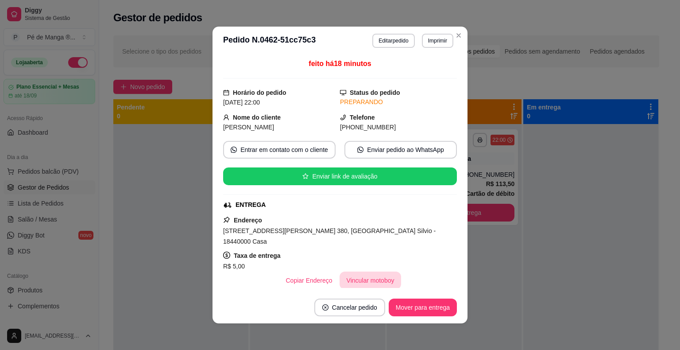
click at [359, 271] on button "Vincular motoboy" at bounding box center [370, 280] width 62 height 18
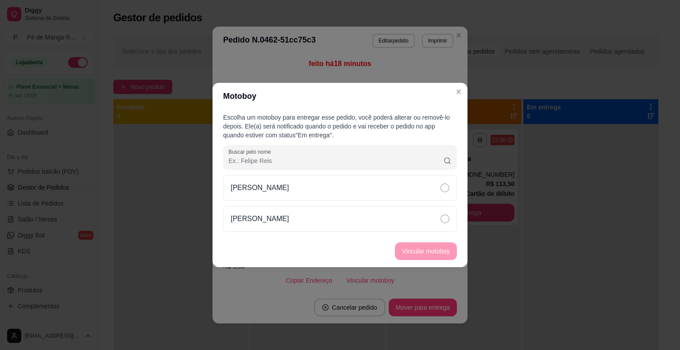
click at [410, 201] on div "[PERSON_NAME]" at bounding box center [340, 203] width 234 height 57
click at [416, 220] on div "[PERSON_NAME]" at bounding box center [340, 219] width 234 height 26
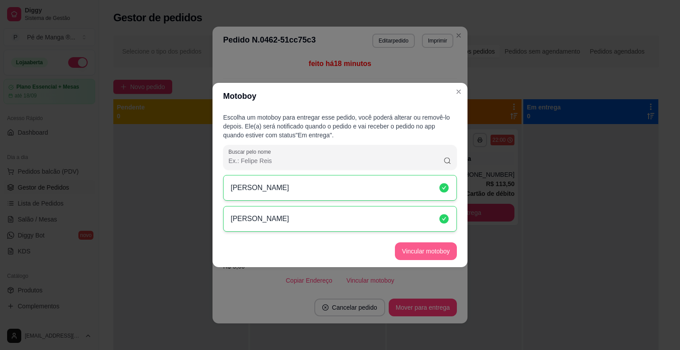
click at [418, 249] on button "Vincular motoboy" at bounding box center [426, 251] width 62 height 18
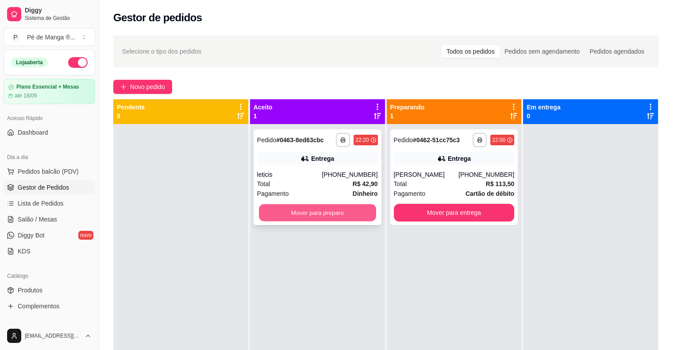
click at [308, 213] on button "Mover para preparo" at bounding box center [317, 212] width 117 height 17
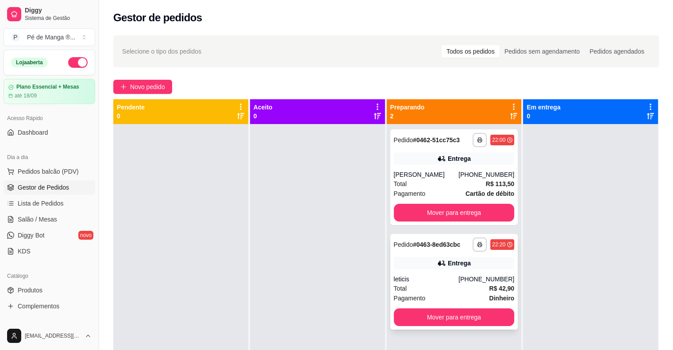
click at [449, 281] on div "leticis" at bounding box center [426, 278] width 65 height 9
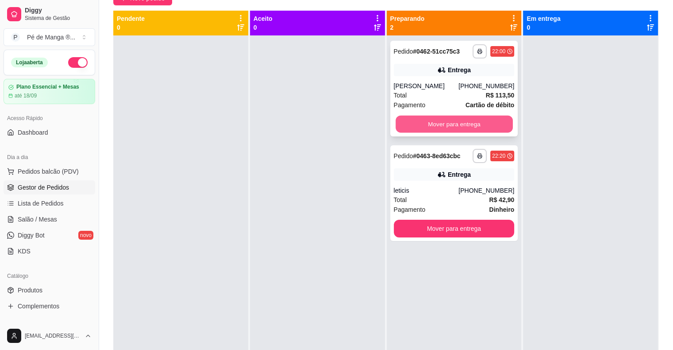
click at [442, 116] on button "Mover para entrega" at bounding box center [454, 123] width 117 height 17
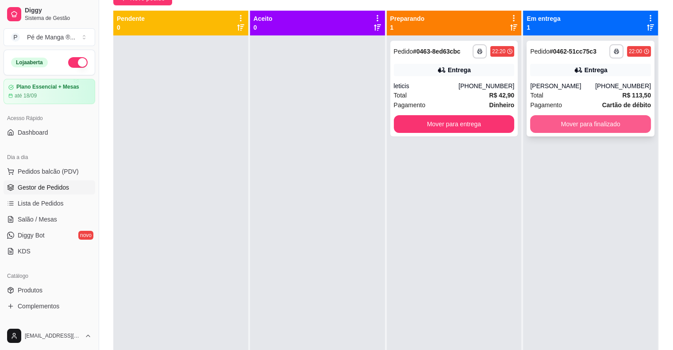
click at [615, 122] on button "Mover para finalizado" at bounding box center [590, 124] width 121 height 18
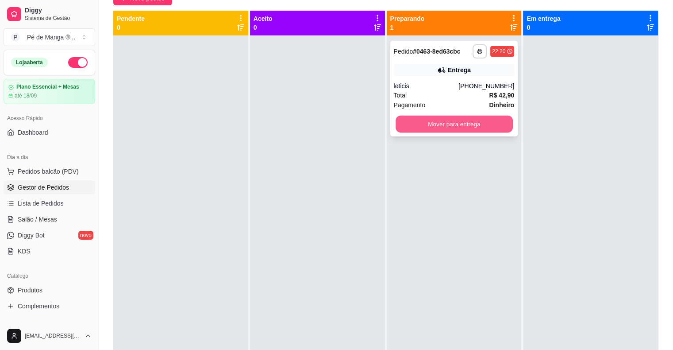
click at [432, 123] on button "Mover para entrega" at bounding box center [454, 123] width 117 height 17
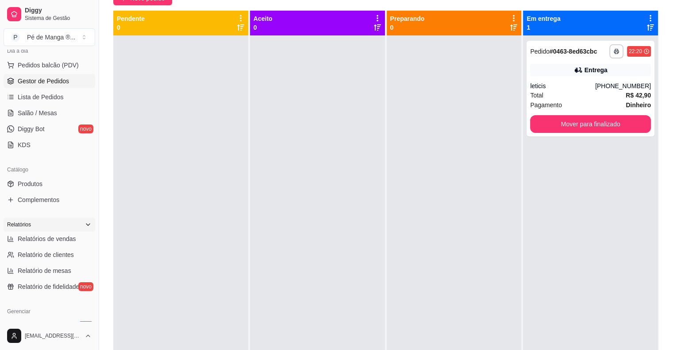
scroll to position [133, 0]
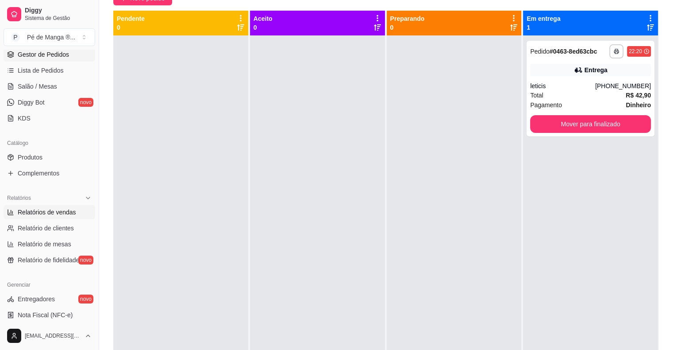
click at [67, 218] on link "Relatórios de vendas" at bounding box center [50, 212] width 92 height 14
select select "ALL"
select select "0"
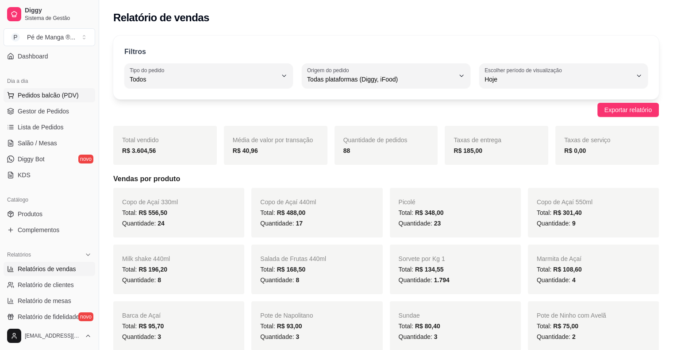
scroll to position [44, 0]
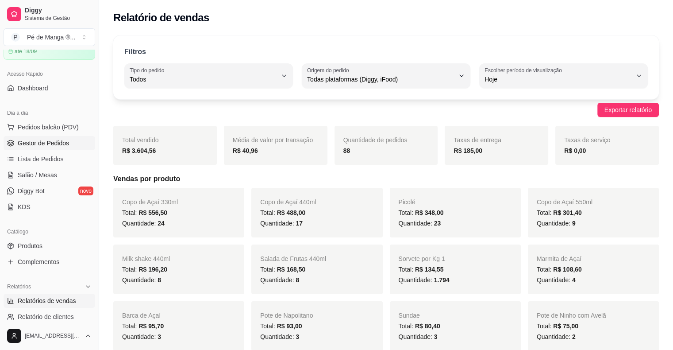
click at [51, 148] on link "Gestor de Pedidos" at bounding box center [50, 143] width 92 height 14
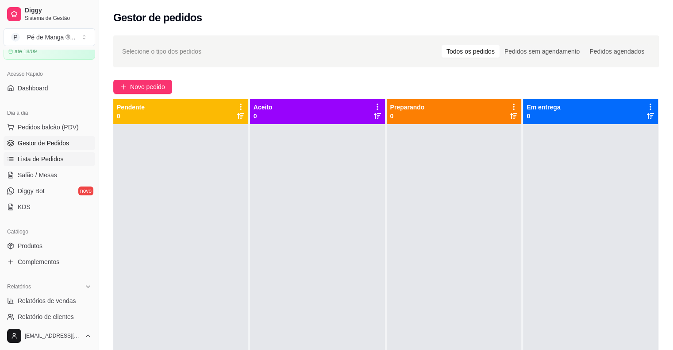
click at [46, 160] on span "Lista de Pedidos" at bounding box center [41, 158] width 46 height 9
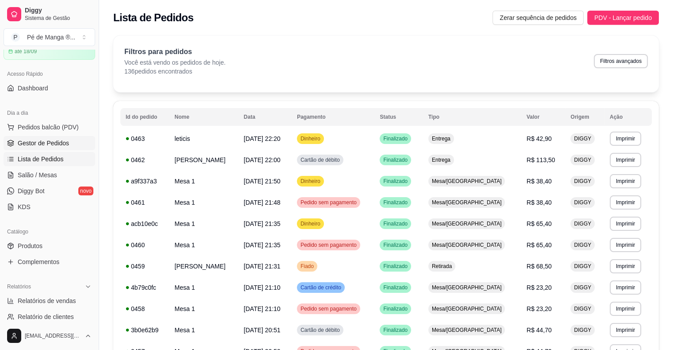
click at [61, 141] on span "Gestor de Pedidos" at bounding box center [43, 142] width 51 height 9
